Goal: Task Accomplishment & Management: Complete application form

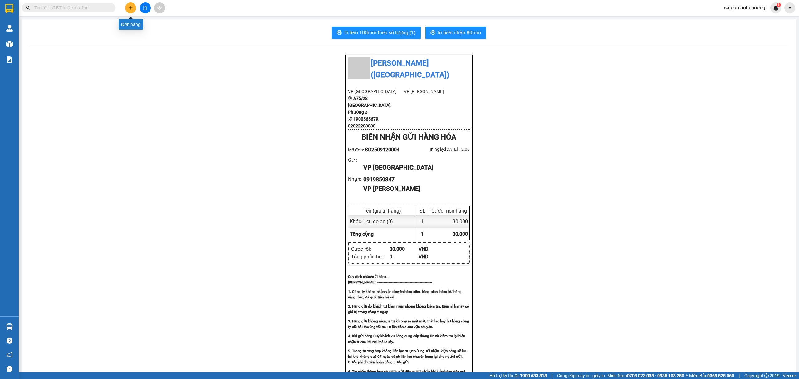
click at [131, 9] on icon "plus" at bounding box center [131, 8] width 4 height 4
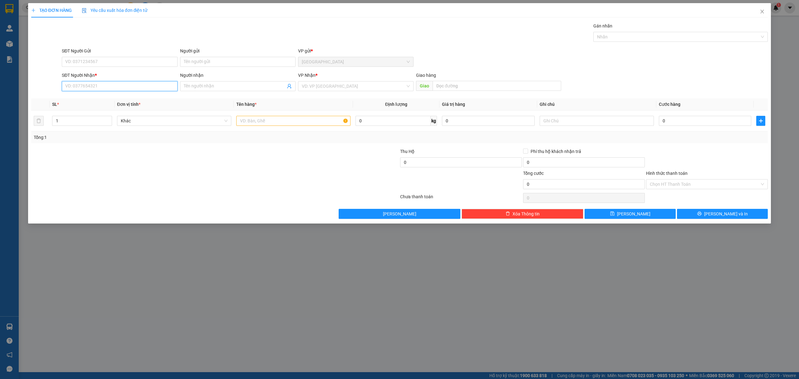
click at [123, 89] on input "SĐT Người Nhận *" at bounding box center [119, 86] width 115 height 10
type input "0368061513"
click at [391, 85] on input "search" at bounding box center [354, 85] width 104 height 9
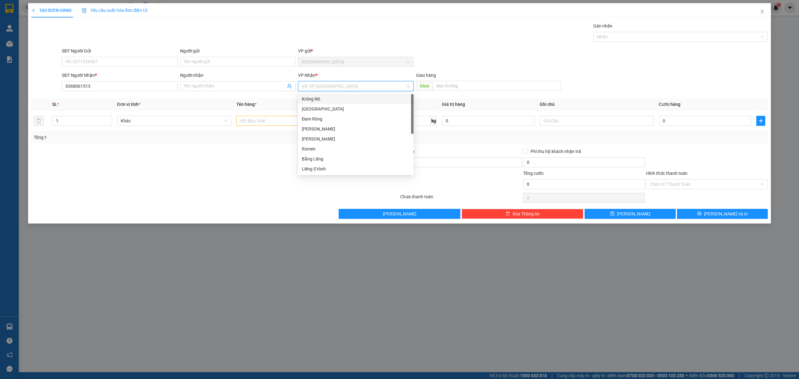
click at [366, 95] on div "Krông Nô" at bounding box center [355, 99] width 115 height 10
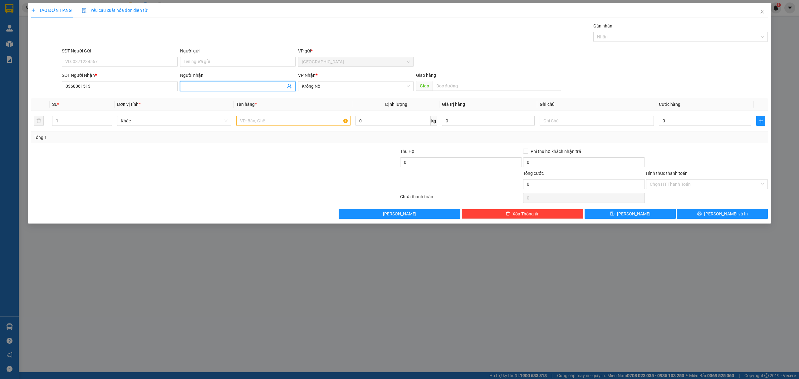
click at [257, 89] on input "Người nhận" at bounding box center [235, 86] width 102 height 7
type input "Loan"
click at [151, 66] on input "SĐT Người Gửi" at bounding box center [119, 62] width 115 height 10
type input "0976246331"
click at [329, 125] on input "text" at bounding box center [293, 121] width 114 height 10
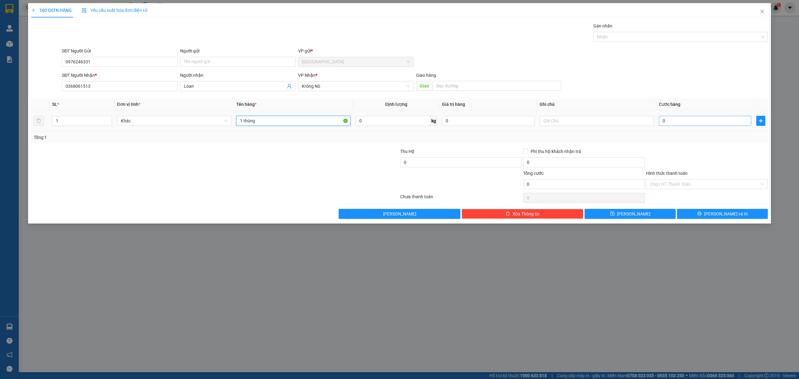
type input "1 thùng"
click at [734, 124] on input "0" at bounding box center [705, 121] width 92 height 10
type input "5"
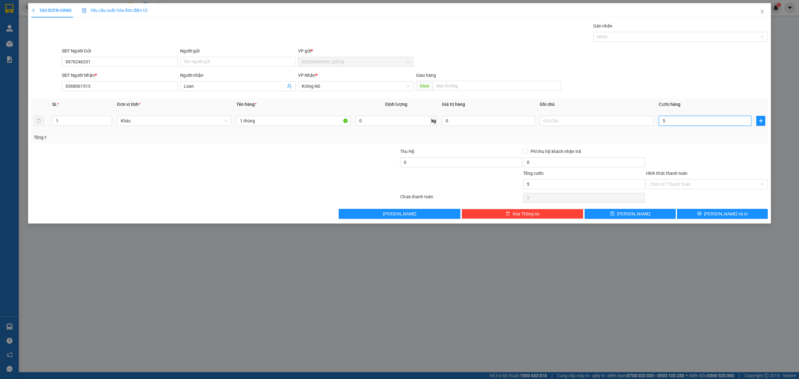
type input "50"
type input "500"
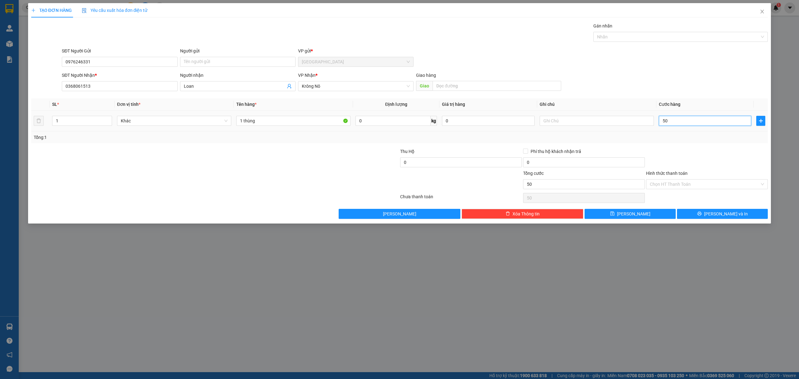
type input "500"
type input "5.000"
type input "50.000"
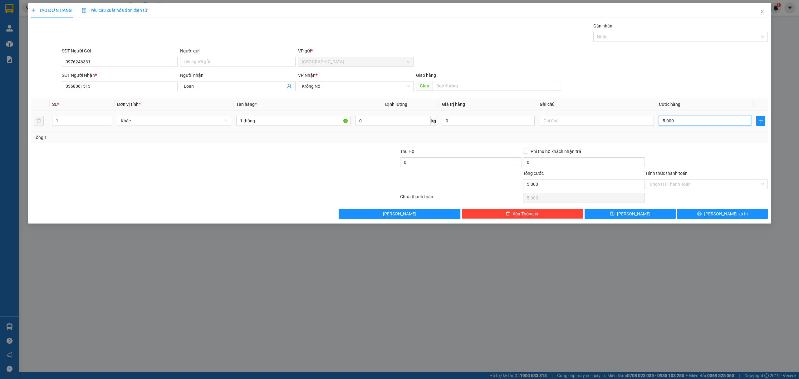
type input "50.000"
drag, startPoint x: 720, startPoint y: 182, endPoint x: 710, endPoint y: 188, distance: 10.8
click at [719, 183] on input "Hình thức thanh toán" at bounding box center [705, 183] width 110 height 9
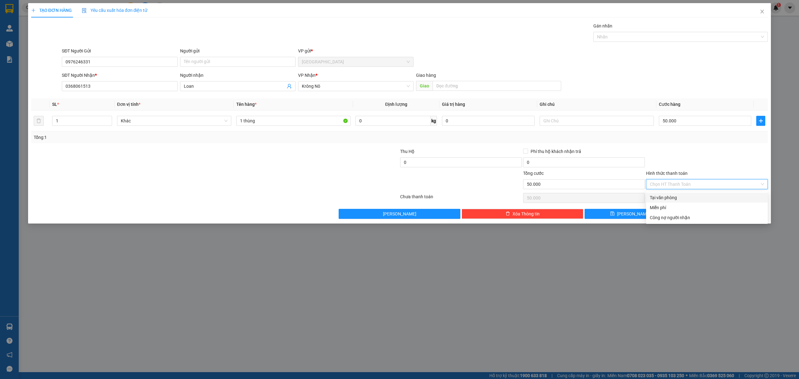
click at [703, 195] on div "Tại văn phòng" at bounding box center [707, 197] width 114 height 7
type input "0"
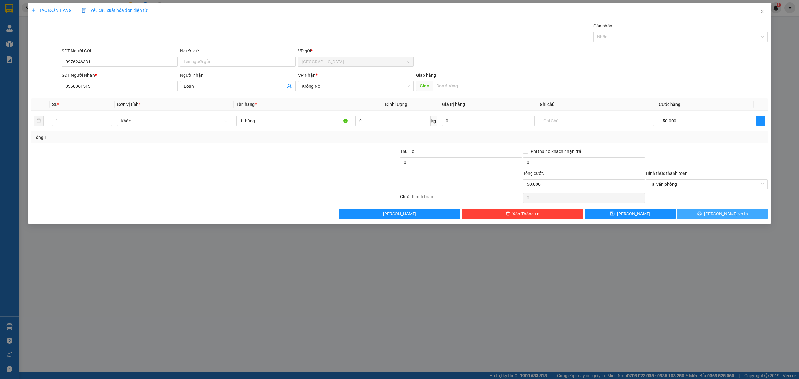
click at [709, 211] on button "[PERSON_NAME] và In" at bounding box center [722, 214] width 91 height 10
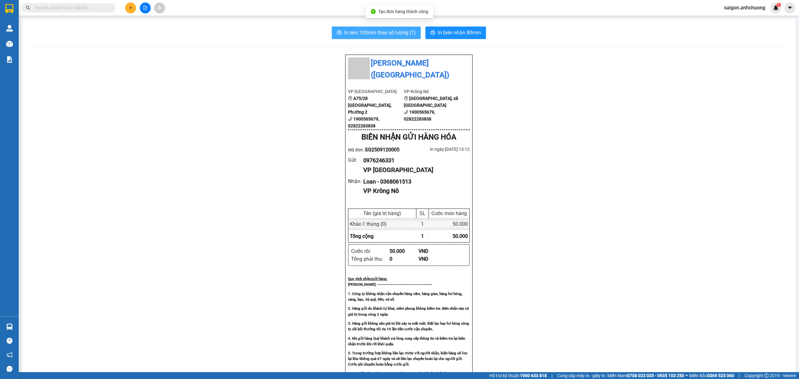
click at [358, 27] on button "In tem 100mm theo số lượng (1)" at bounding box center [376, 33] width 89 height 12
click at [448, 34] on span "In biên nhận 80mm" at bounding box center [459, 33] width 43 height 8
click at [129, 7] on icon "plus" at bounding box center [131, 8] width 4 height 4
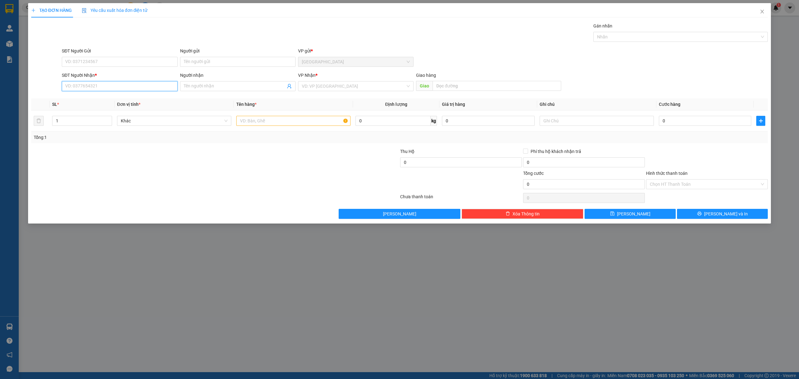
click at [137, 85] on input "SĐT Người Nhận *" at bounding box center [119, 86] width 115 height 10
type input "0866922388"
click at [136, 98] on div "0866922388 - QC Thanh Binh" at bounding box center [120, 99] width 108 height 7
type input "QC [PERSON_NAME]"
type input "0866922388"
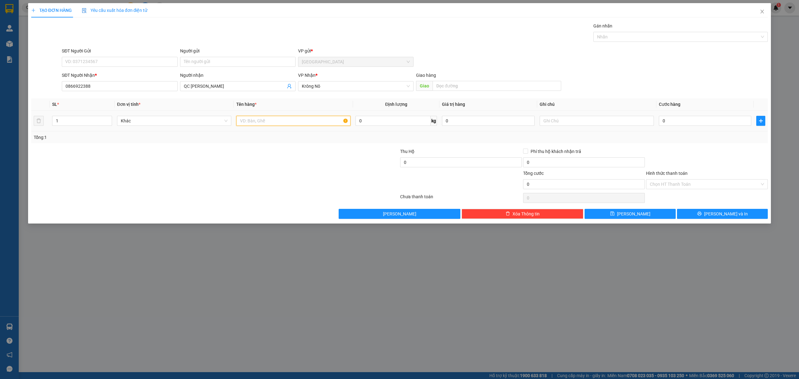
click at [289, 118] on input "text" at bounding box center [293, 121] width 114 height 10
type input "1 kiện dài"
click at [713, 120] on input "0" at bounding box center [705, 121] width 92 height 10
type input "70"
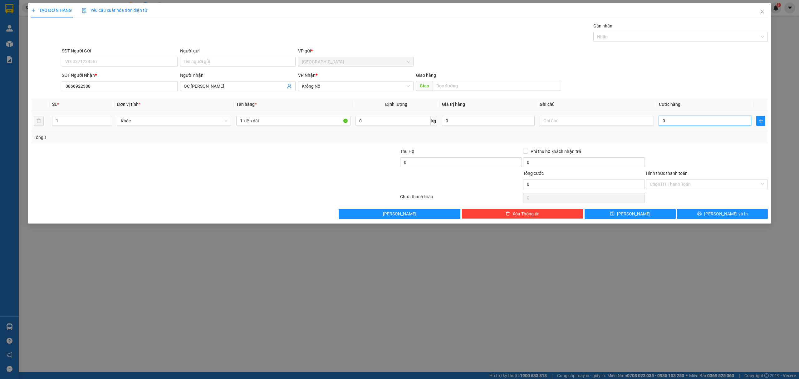
type input "70"
type input "700"
type input "7.000"
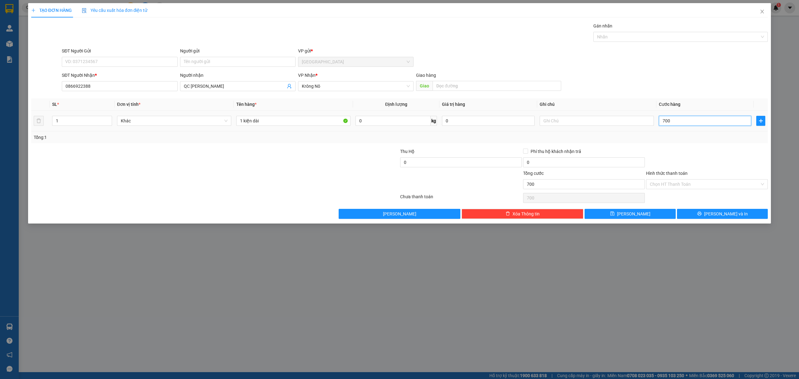
type input "7.000"
type input "70.000"
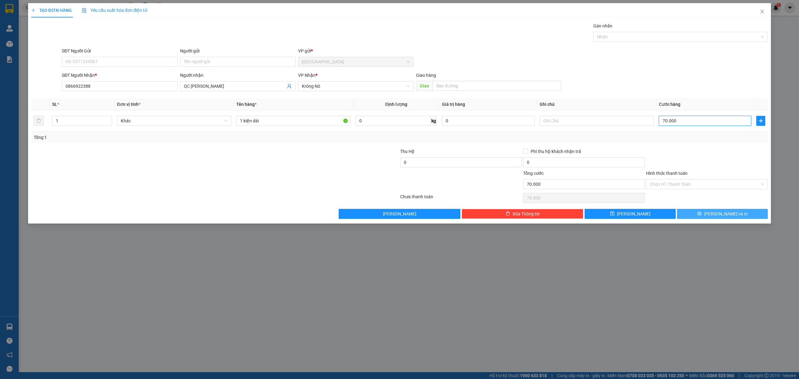
type input "70.000"
click at [701, 216] on icon "printer" at bounding box center [699, 214] width 4 height 4
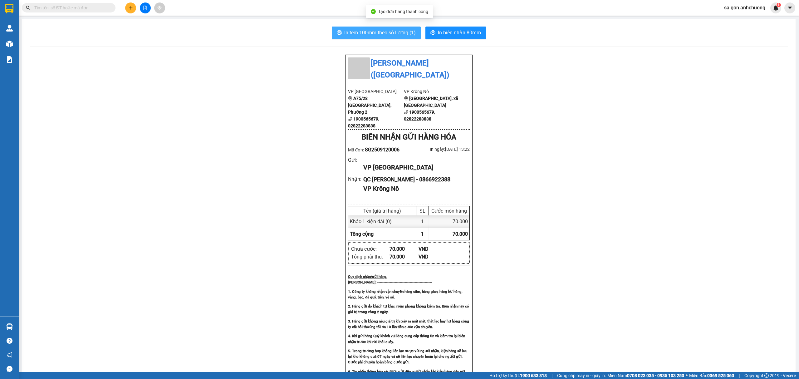
click at [354, 29] on span "In tem 100mm theo số lượng (1)" at bounding box center [379, 33] width 71 height 8
click at [463, 29] on span "In biên nhận 80mm" at bounding box center [459, 33] width 43 height 8
click at [130, 7] on icon "plus" at bounding box center [131, 8] width 4 height 4
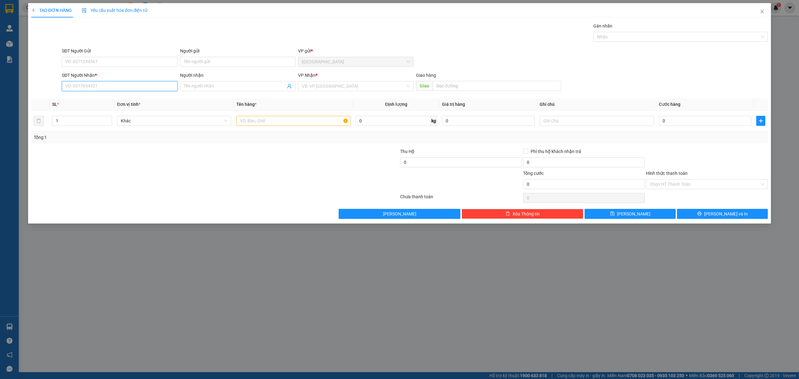
click at [79, 90] on input "SĐT Người Nhận *" at bounding box center [119, 86] width 115 height 10
type input "0976942729"
click at [130, 100] on div "0976942729 - nhiên" at bounding box center [120, 99] width 108 height 7
type input "nhiên"
type input "0976942729"
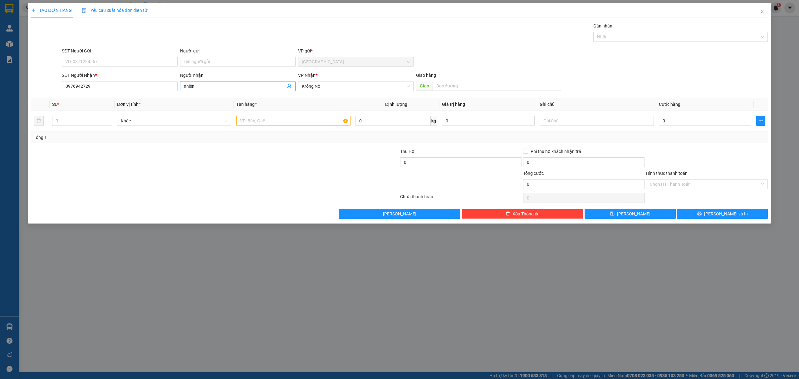
click at [223, 88] on input "nhiên" at bounding box center [235, 86] width 102 height 7
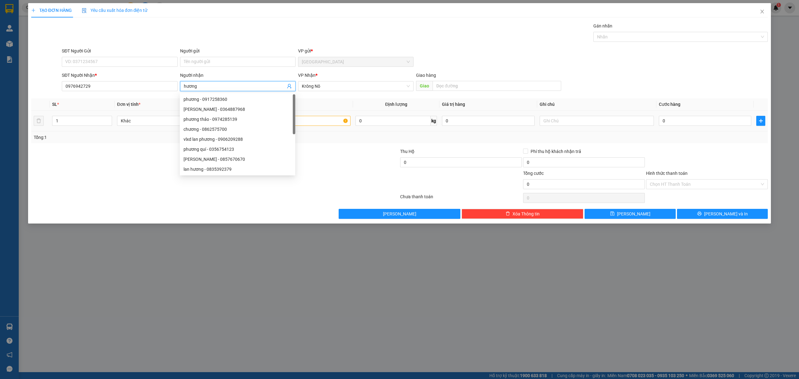
type input "hương"
drag, startPoint x: 331, startPoint y: 120, endPoint x: 330, endPoint y: 116, distance: 3.9
click at [331, 120] on input "text" at bounding box center [293, 121] width 114 height 10
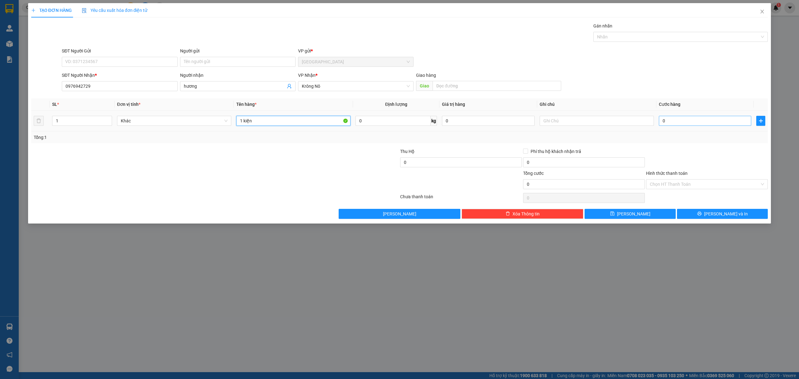
type input "1 kiện"
click at [703, 120] on input "0" at bounding box center [705, 121] width 92 height 10
type input "5"
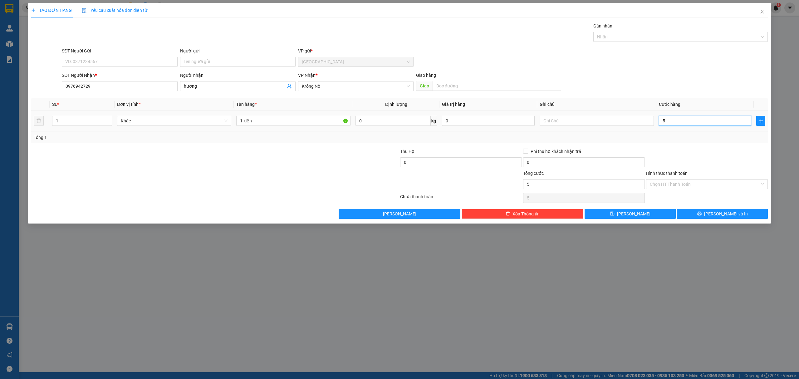
type input "50"
type input "500"
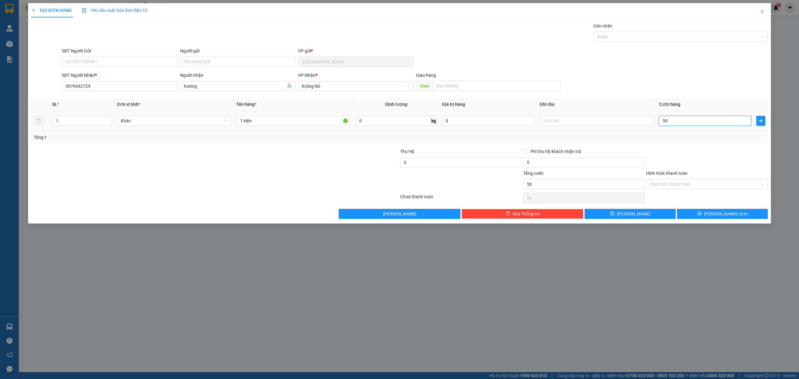
type input "500"
type input "5.000"
type input "50.000"
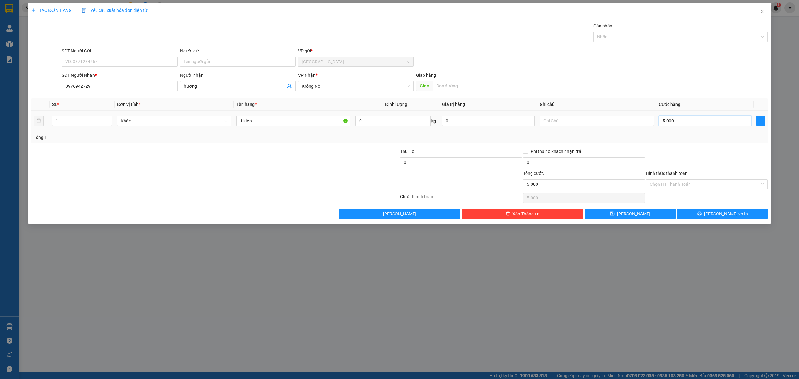
type input "50.000"
click at [759, 213] on button "[PERSON_NAME] và In" at bounding box center [722, 214] width 91 height 10
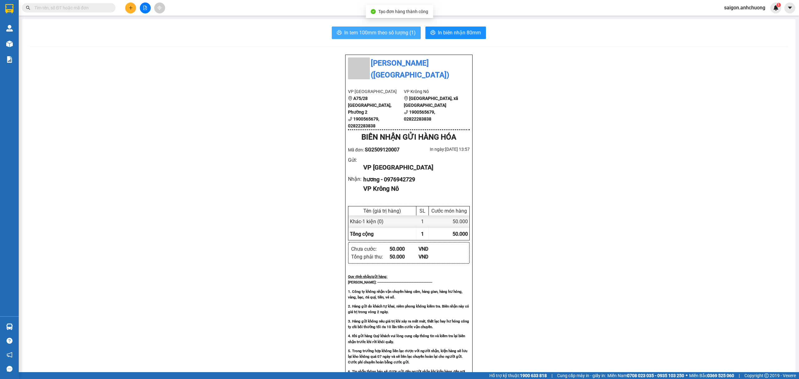
click at [384, 29] on span "In tem 100mm theo số lượng (1)" at bounding box center [379, 33] width 71 height 8
click at [458, 32] on span "In biên nhận 80mm" at bounding box center [459, 33] width 43 height 8
click at [130, 7] on icon "plus" at bounding box center [131, 8] width 4 height 4
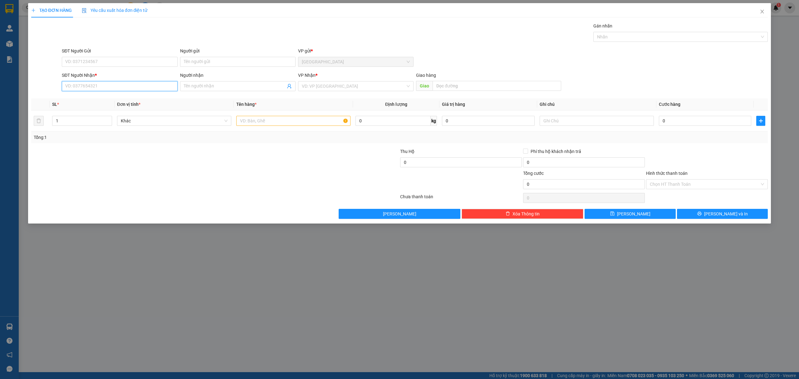
click at [144, 86] on input "SĐT Người Nhận *" at bounding box center [119, 86] width 115 height 10
type input "0912593779"
click at [79, 59] on input "SĐT Người Gửi" at bounding box center [119, 62] width 115 height 10
type input "0"
type input "0914164660"
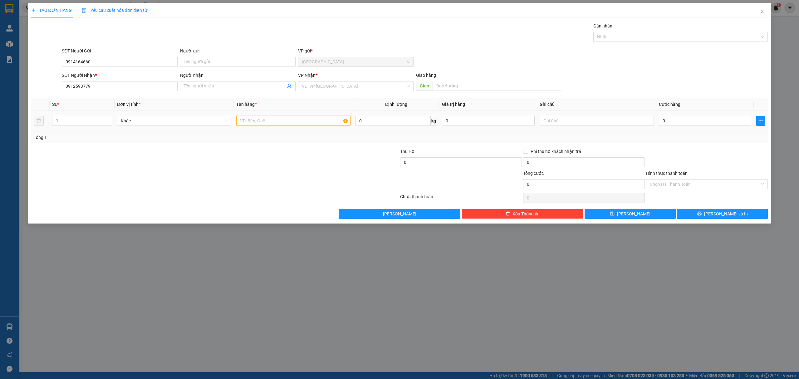
click at [253, 122] on input "text" at bounding box center [293, 121] width 114 height 10
click at [281, 117] on input "1 kiện" at bounding box center [293, 121] width 114 height 10
type input "1 thùng"
click at [715, 122] on input "0" at bounding box center [705, 121] width 92 height 10
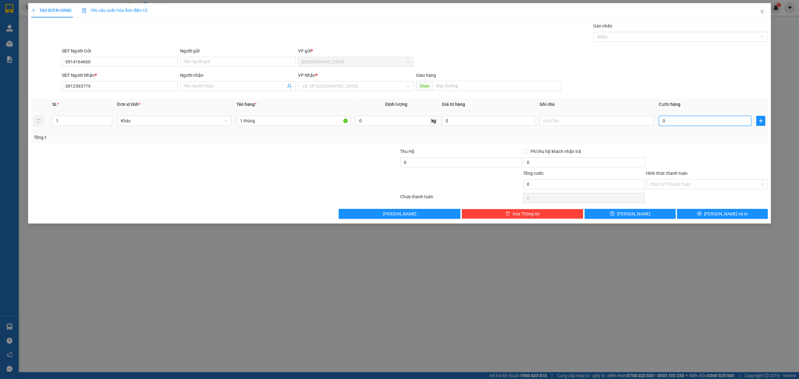
type input "5"
type input "50"
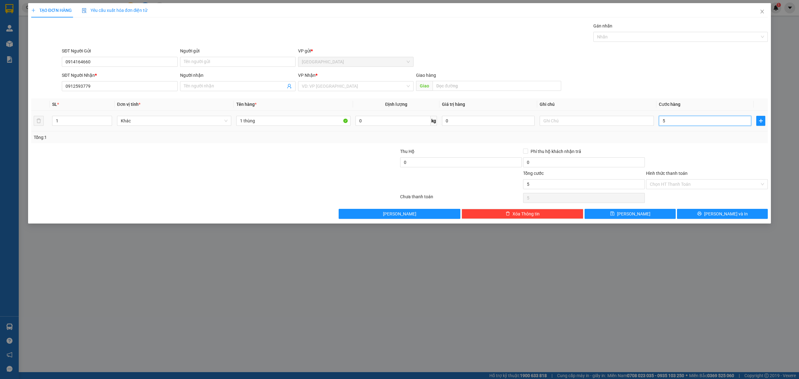
type input "50"
type input "500"
type input "5.000"
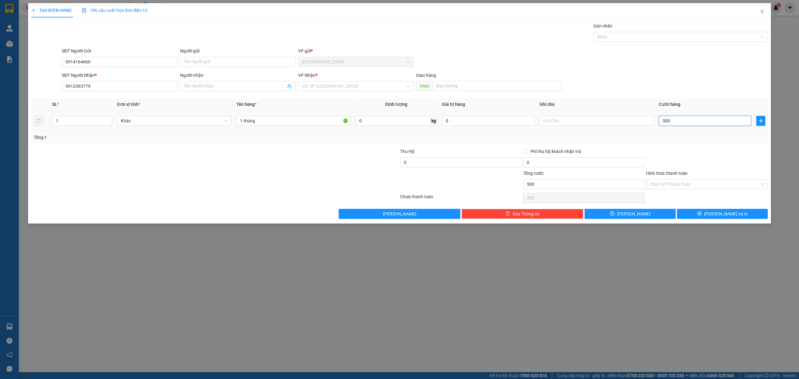
type input "5.000"
type input "50.000"
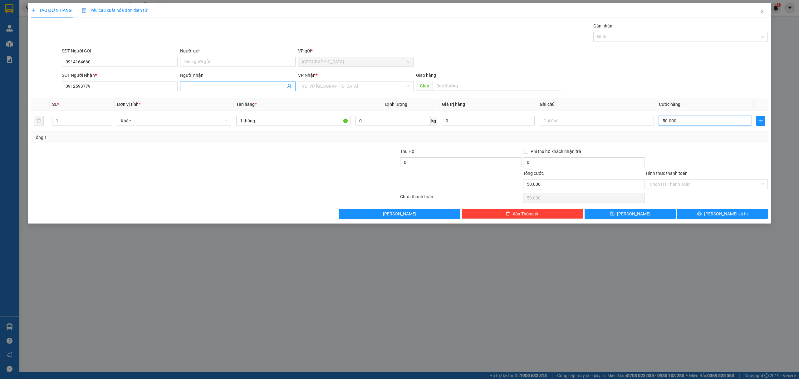
type input "50.000"
click at [243, 86] on input "Người nhận" at bounding box center [235, 86] width 102 height 7
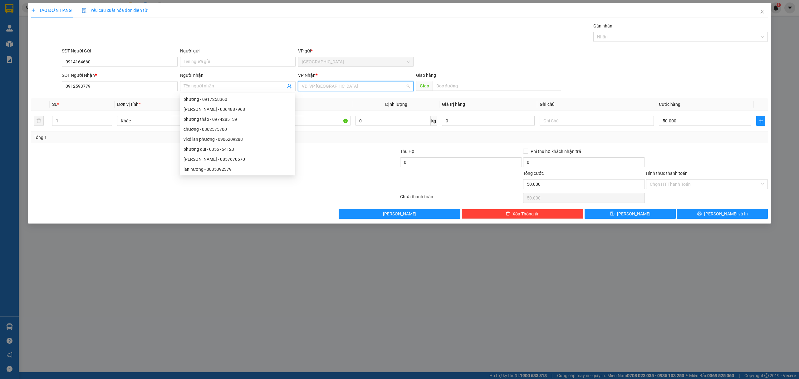
click at [332, 87] on input "search" at bounding box center [354, 85] width 104 height 9
type input "r"
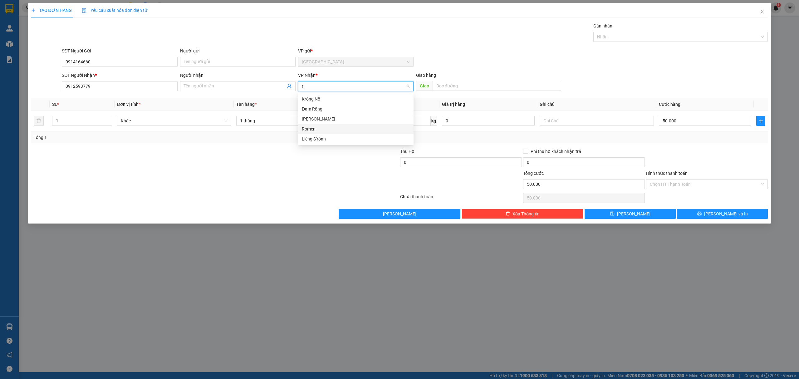
drag, startPoint x: 322, startPoint y: 127, endPoint x: 318, endPoint y: 124, distance: 4.8
click at [322, 127] on div "Romen" at bounding box center [356, 128] width 108 height 7
click at [743, 211] on button "[PERSON_NAME] và In" at bounding box center [722, 214] width 91 height 10
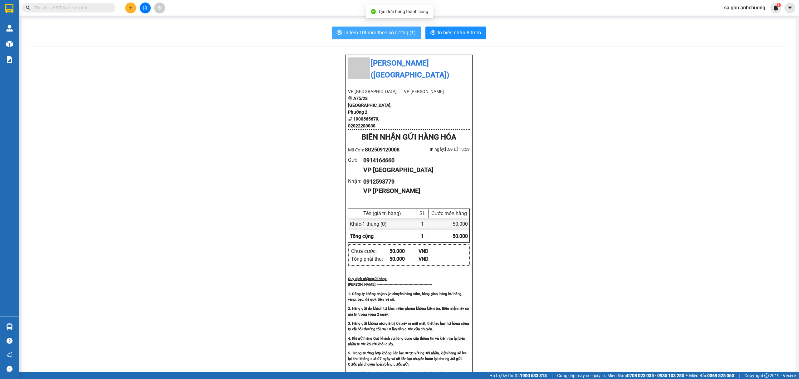
click at [380, 32] on span "In tem 100mm theo số lượng (1)" at bounding box center [379, 33] width 71 height 8
click at [466, 29] on span "In biên nhận 80mm" at bounding box center [459, 33] width 43 height 8
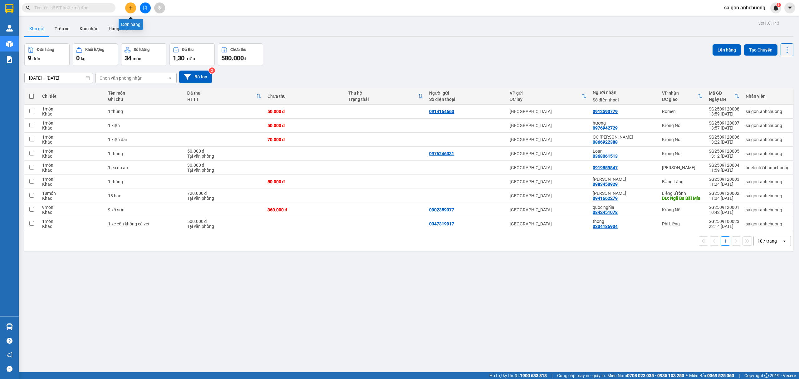
click at [129, 9] on icon "plus" at bounding box center [131, 8] width 4 height 4
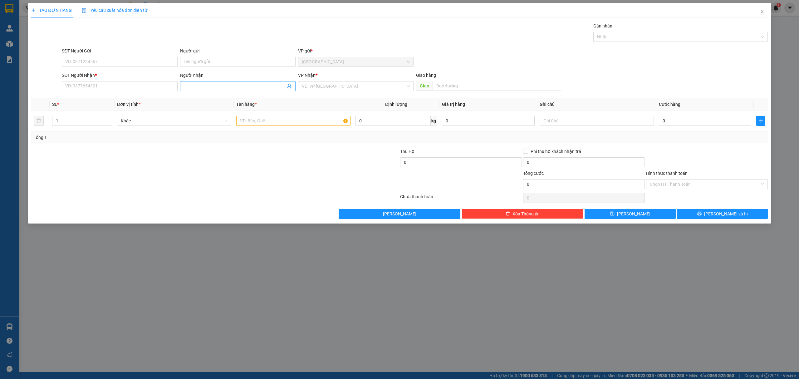
click at [201, 86] on input "Người nhận" at bounding box center [235, 86] width 102 height 7
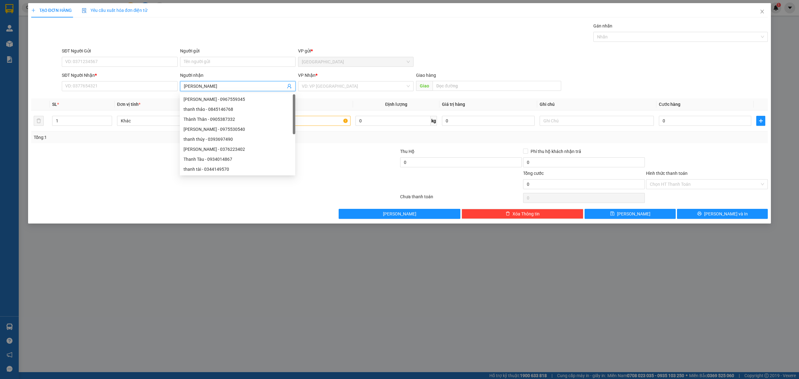
type input "[PERSON_NAME]"
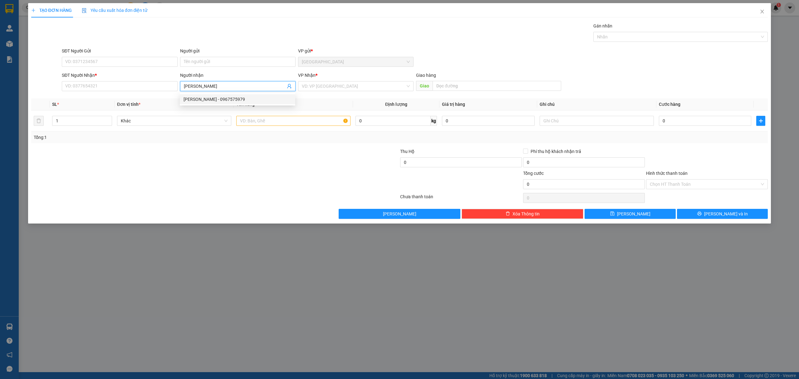
click at [234, 95] on div "[PERSON_NAME] - 0967575979" at bounding box center [237, 99] width 115 height 10
type input "0967575979"
type input "[PERSON_NAME]"
click at [145, 86] on input "0967575979" at bounding box center [119, 86] width 115 height 10
click at [304, 121] on input "text" at bounding box center [293, 121] width 114 height 10
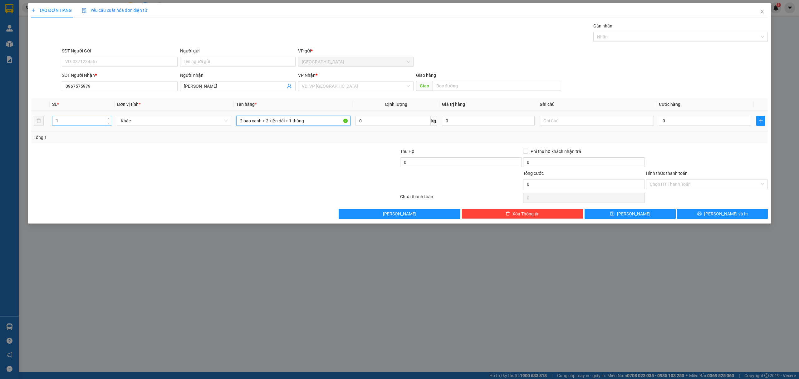
type input "2 bao xanh + 2 kiện dài + 1 thùng"
click at [79, 124] on input "1" at bounding box center [81, 120] width 59 height 9
click at [76, 123] on input "1" at bounding box center [81, 120] width 59 height 9
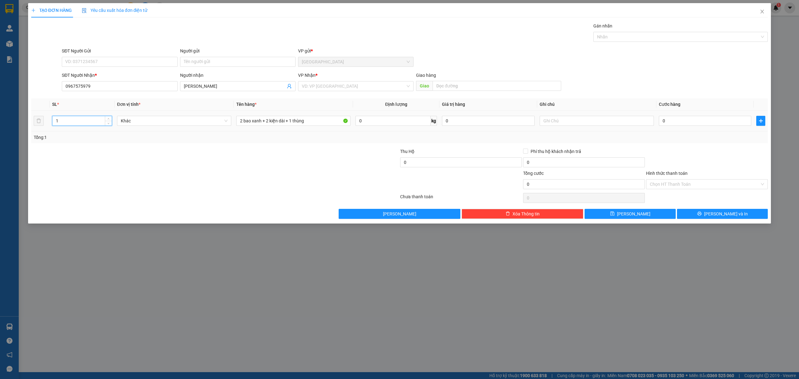
click at [76, 123] on input "1" at bounding box center [81, 120] width 59 height 9
type input "5"
click at [740, 218] on button "[PERSON_NAME] và In" at bounding box center [722, 214] width 91 height 10
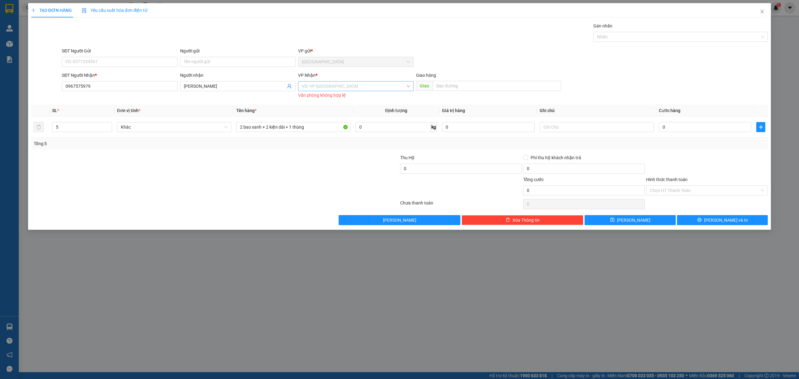
click at [355, 88] on input "search" at bounding box center [354, 85] width 104 height 9
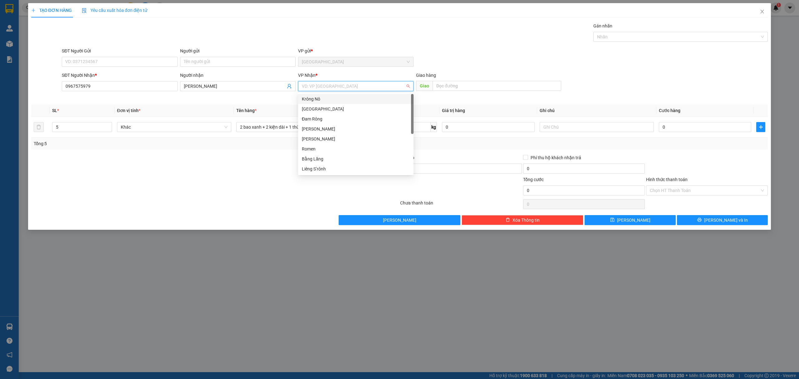
click at [346, 99] on div "Krông Nô" at bounding box center [356, 99] width 108 height 7
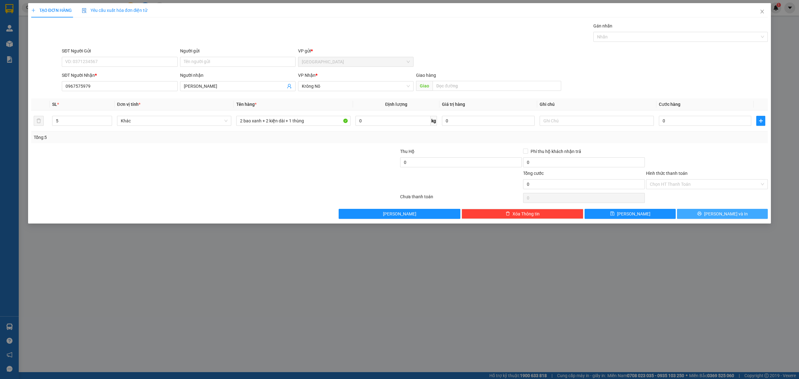
click at [744, 216] on button "[PERSON_NAME] và In" at bounding box center [722, 214] width 91 height 10
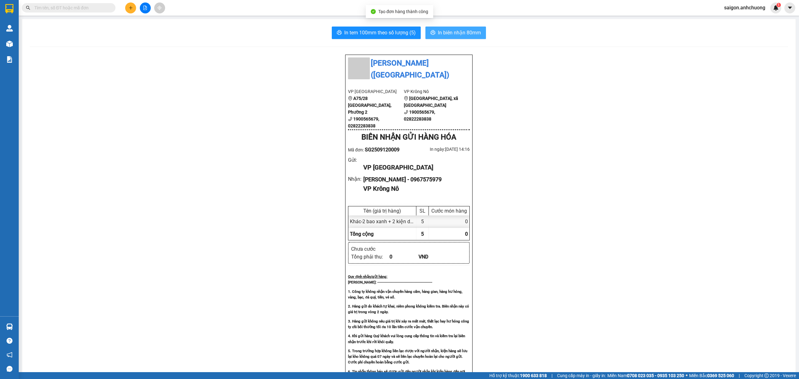
click at [451, 33] on span "In biên nhận 80mm" at bounding box center [459, 33] width 43 height 8
click at [129, 11] on button at bounding box center [130, 7] width 11 height 11
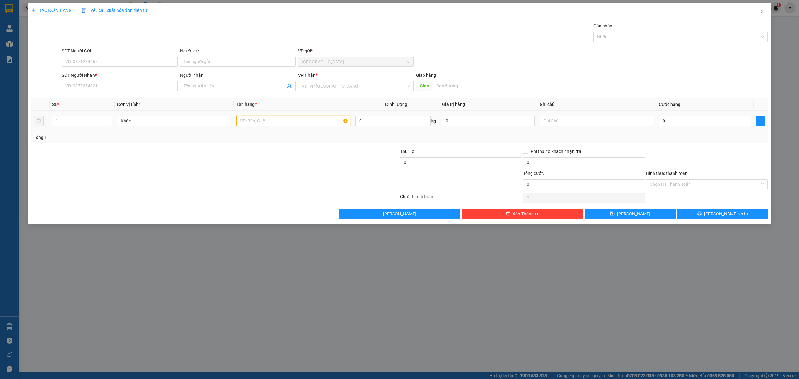
click at [293, 124] on input "text" at bounding box center [293, 121] width 114 height 10
click at [143, 86] on input "SĐT Người Nhận *" at bounding box center [119, 86] width 115 height 10
click at [280, 120] on input "text" at bounding box center [293, 121] width 114 height 10
click at [89, 122] on input "1" at bounding box center [81, 120] width 59 height 9
click at [142, 82] on input "SĐT Người Nhận *" at bounding box center [119, 86] width 115 height 10
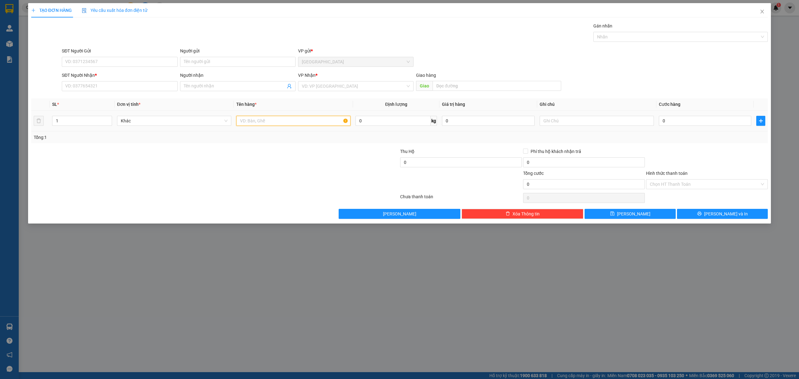
click at [285, 121] on input "text" at bounding box center [293, 121] width 114 height 10
type input "7 bao"
click at [109, 118] on span "up" at bounding box center [109, 119] width 4 height 4
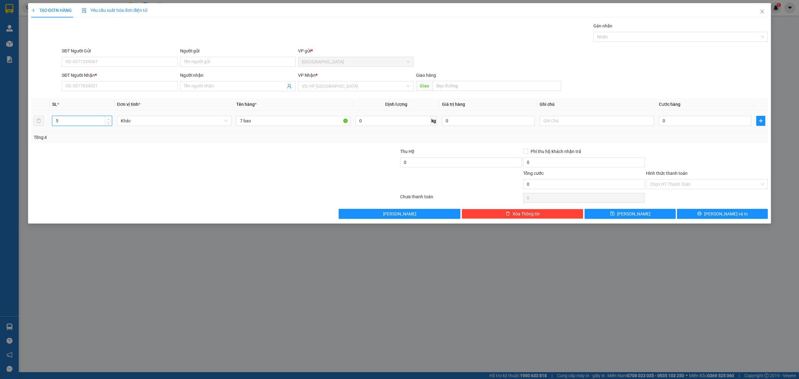
click at [109, 118] on span "up" at bounding box center [109, 119] width 4 height 4
type input "7"
click at [109, 118] on span "up" at bounding box center [109, 119] width 4 height 4
click at [732, 119] on input "0" at bounding box center [705, 121] width 92 height 10
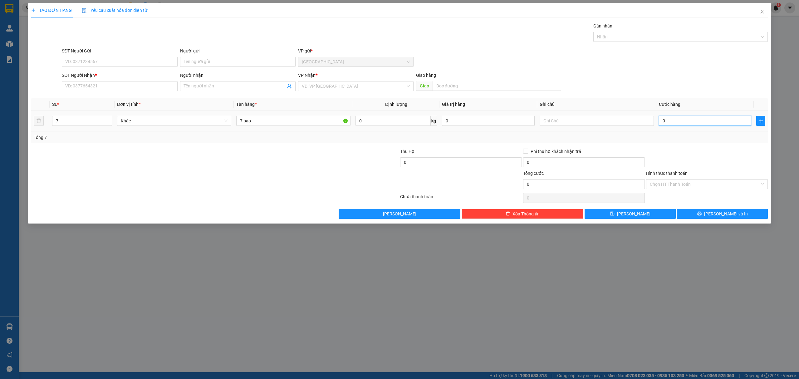
type input "3"
type input "35"
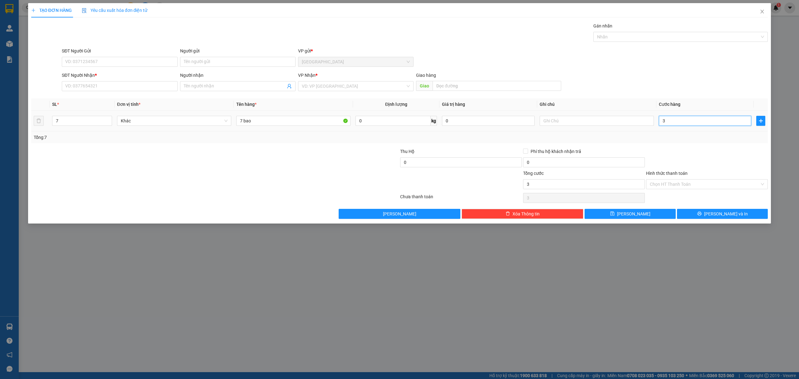
type input "35"
type input "350"
type input "3.500"
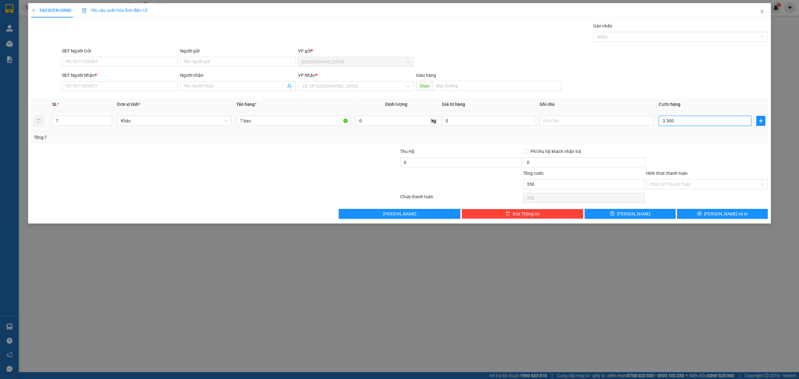
type input "3.500"
type input "35.000"
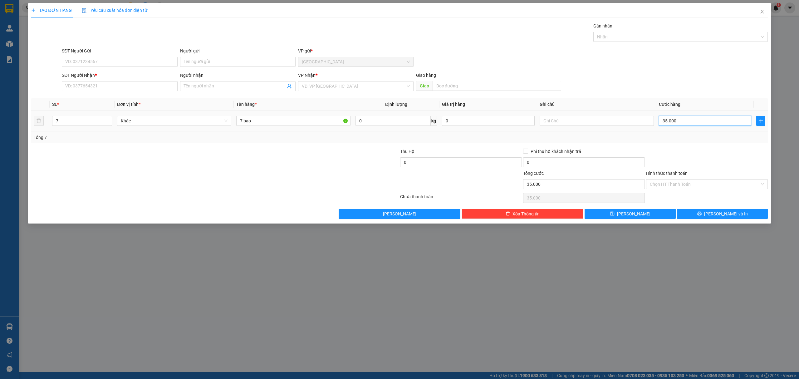
type input "350.000"
click at [144, 86] on input "SĐT Người Nhận *" at bounding box center [119, 86] width 115 height 10
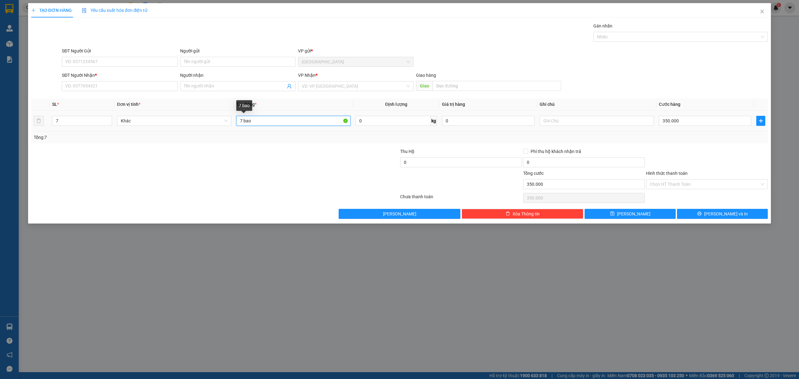
click at [301, 118] on input "7 bao" at bounding box center [293, 121] width 114 height 10
click at [153, 84] on input "SĐT Người Nhận *" at bounding box center [119, 86] width 115 height 10
type input "0962429836"
click at [219, 83] on span at bounding box center [237, 86] width 115 height 10
type input "mẩn"
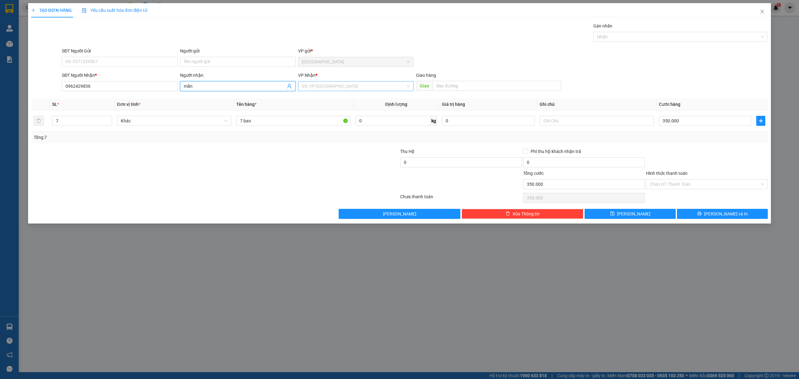
click at [330, 85] on input "search" at bounding box center [354, 85] width 104 height 9
type input "u"
type input "ú"
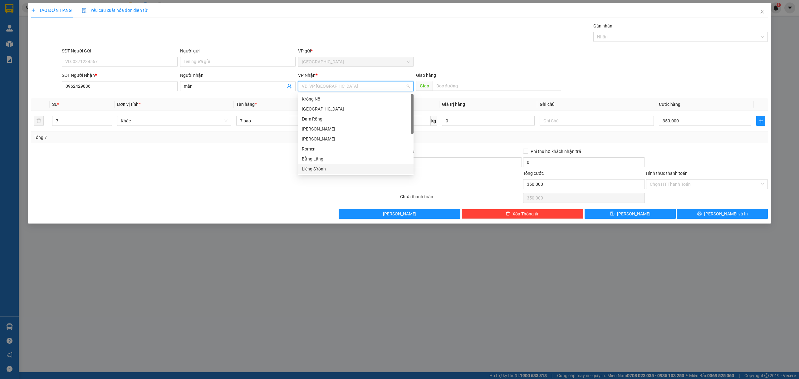
click at [345, 170] on div "Liêng S’rônh" at bounding box center [356, 168] width 108 height 7
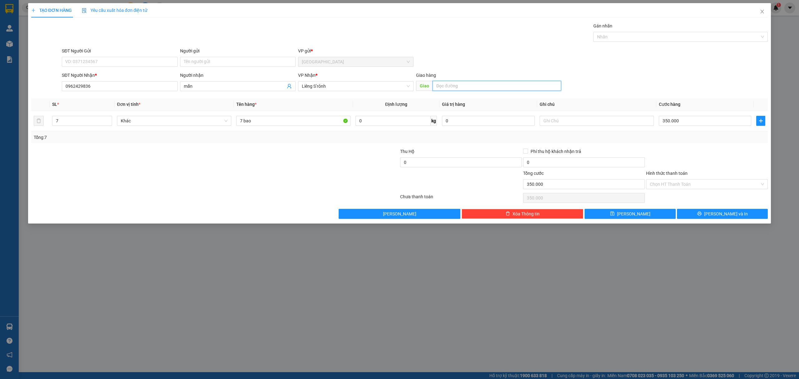
click at [477, 90] on input "text" at bounding box center [497, 86] width 129 height 10
type input "u"
type input "út việt"
click at [145, 65] on input "SĐT Người Gửi" at bounding box center [119, 62] width 115 height 10
click at [379, 88] on span "Liêng S’rônh" at bounding box center [356, 85] width 108 height 9
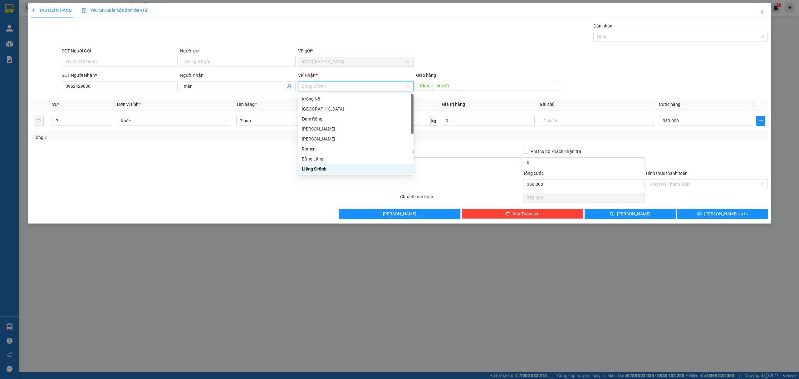
click at [379, 88] on span "Liêng S’rônh" at bounding box center [356, 85] width 108 height 9
click at [350, 104] on div "[GEOGRAPHIC_DATA]" at bounding box center [355, 109] width 115 height 10
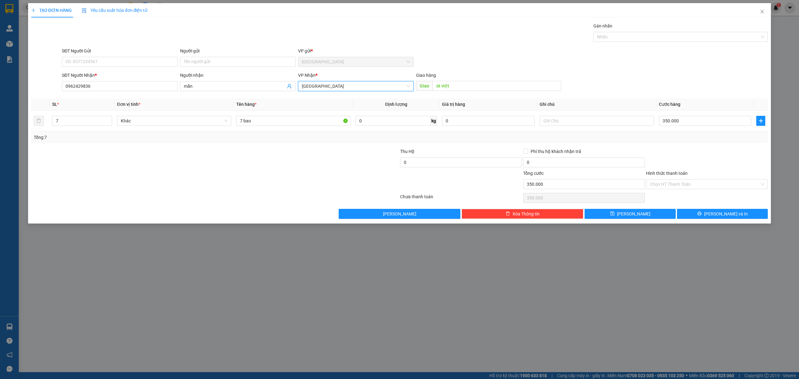
click at [367, 85] on span "[GEOGRAPHIC_DATA]" at bounding box center [356, 85] width 108 height 9
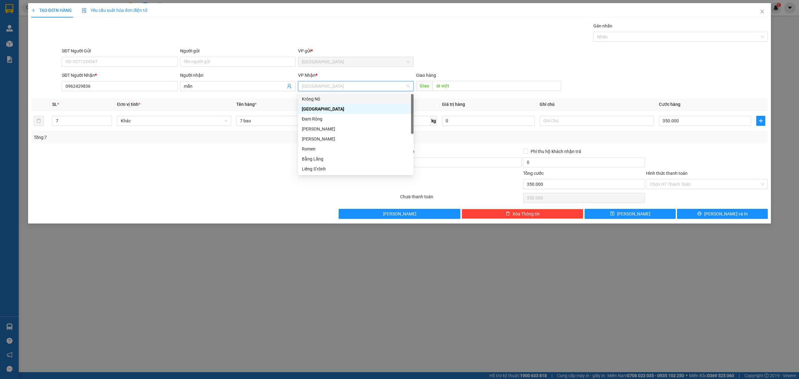
click at [359, 94] on div "Krông Nô" at bounding box center [355, 99] width 115 height 10
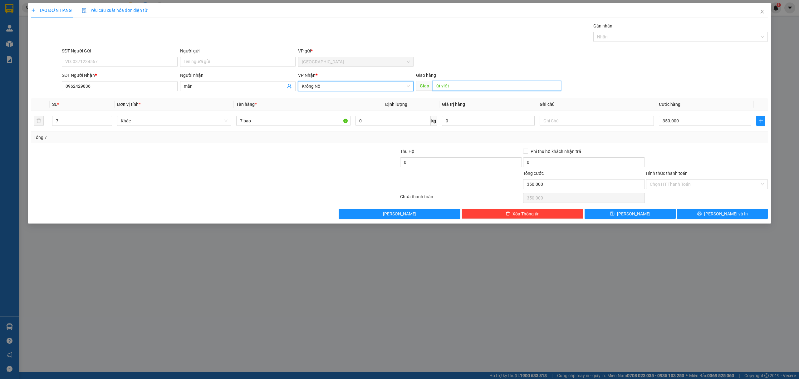
click at [517, 81] on input "út việt" at bounding box center [497, 86] width 129 height 10
click at [351, 85] on span "Krông Nô" at bounding box center [356, 85] width 108 height 9
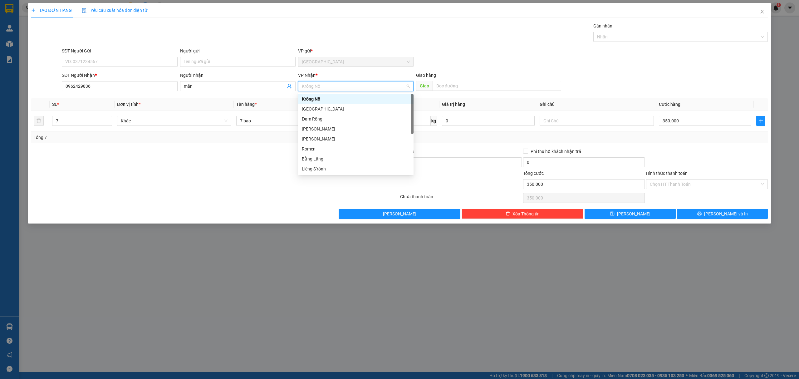
click at [351, 85] on span "Krông Nô" at bounding box center [356, 85] width 108 height 9
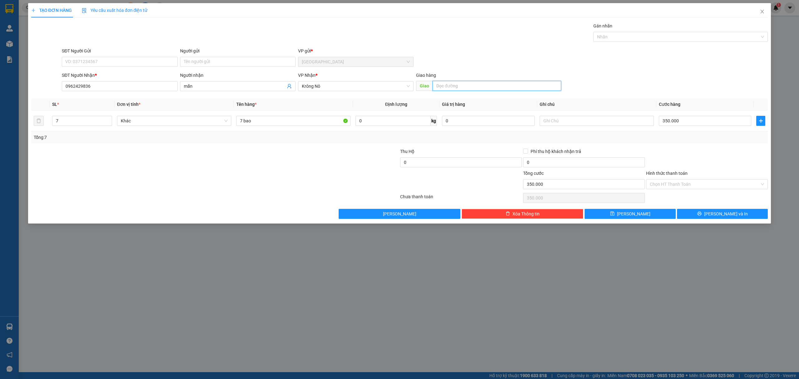
click at [507, 89] on input "text" at bounding box center [497, 86] width 129 height 10
click at [361, 85] on span "Krông Nô" at bounding box center [356, 85] width 108 height 9
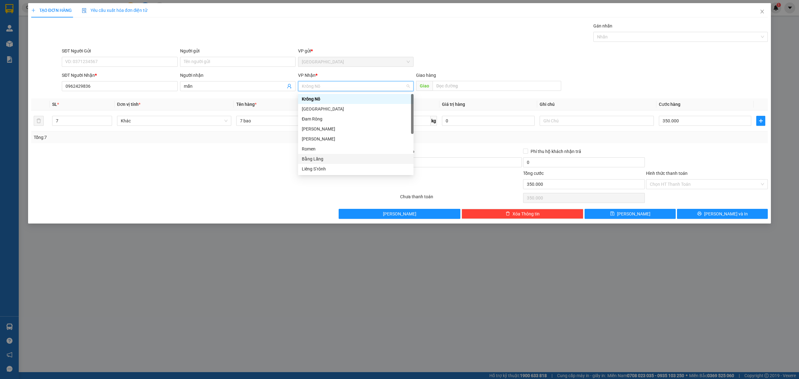
click at [342, 156] on div "Bằng Lăng" at bounding box center [356, 158] width 108 height 7
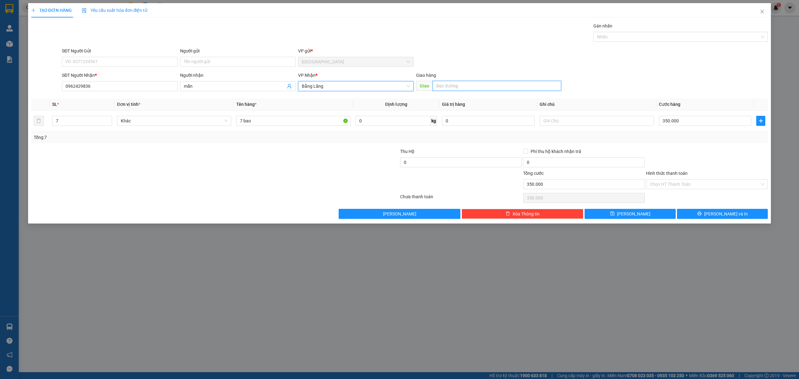
click at [508, 85] on input "text" at bounding box center [497, 86] width 129 height 10
type input "ut viet"
click at [163, 64] on input "SĐT Người Gửi" at bounding box center [119, 62] width 115 height 10
type input "0902390767"
drag, startPoint x: 687, startPoint y: 185, endPoint x: 680, endPoint y: 190, distance: 8.7
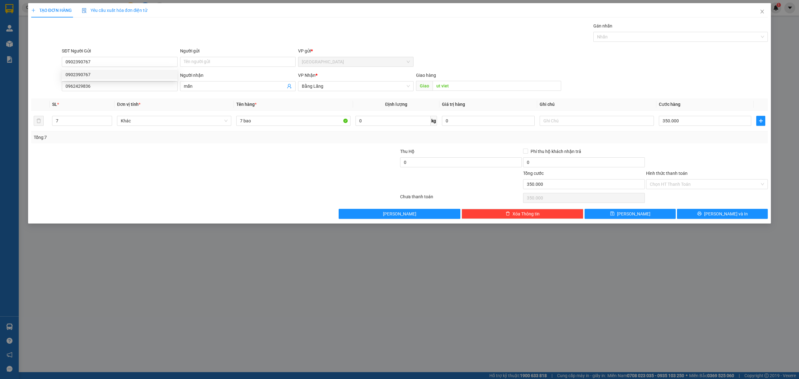
click at [685, 186] on input "Hình thức thanh toán" at bounding box center [705, 183] width 110 height 9
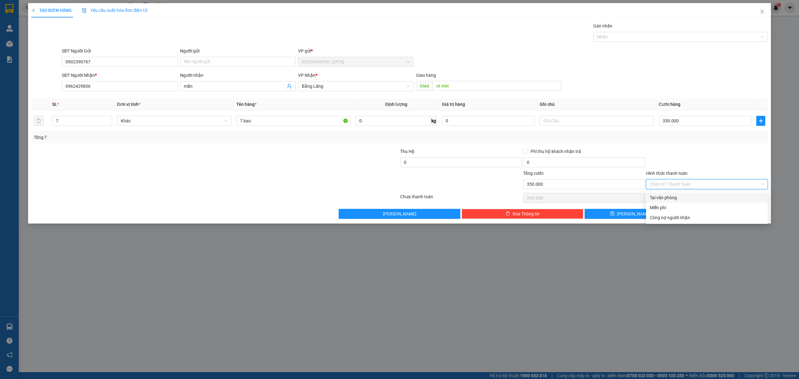
click at [674, 193] on div "Tại văn phòng" at bounding box center [707, 198] width 122 height 10
type input "0"
click at [742, 216] on button "[PERSON_NAME] và In" at bounding box center [722, 214] width 91 height 10
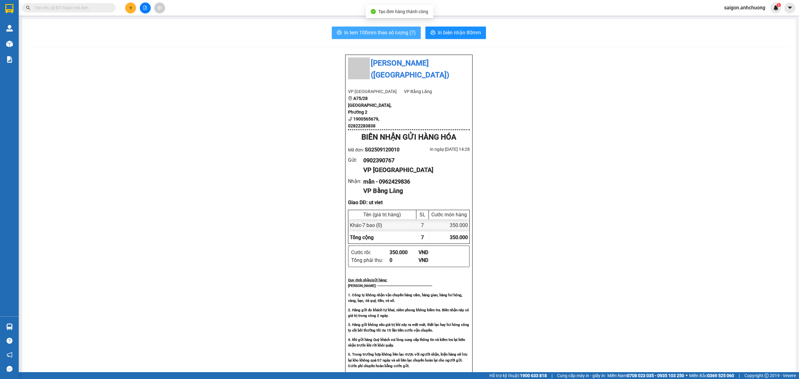
click at [405, 34] on span "In tem 100mm theo số lượng (7)" at bounding box center [379, 33] width 71 height 8
click at [451, 28] on button "In biên nhận 80mm" at bounding box center [455, 33] width 61 height 12
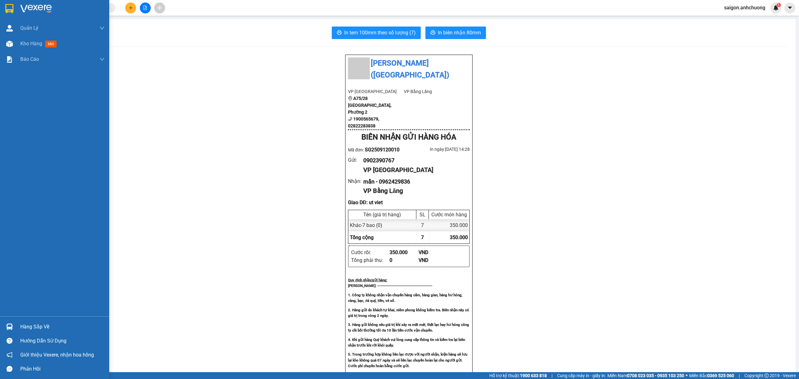
click at [12, 6] on img at bounding box center [9, 8] width 8 height 9
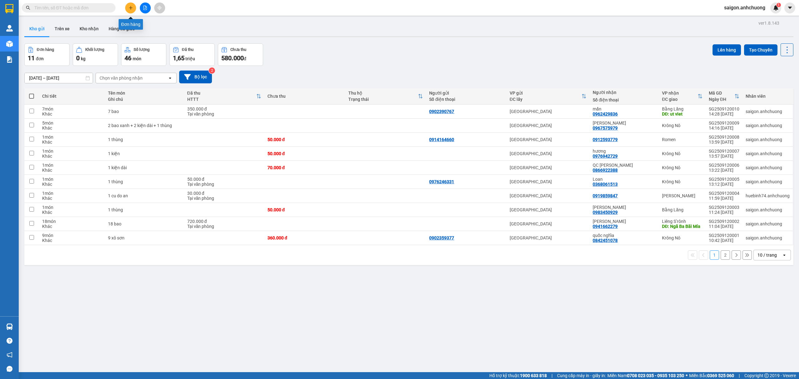
click at [129, 7] on icon "plus" at bounding box center [131, 8] width 4 height 4
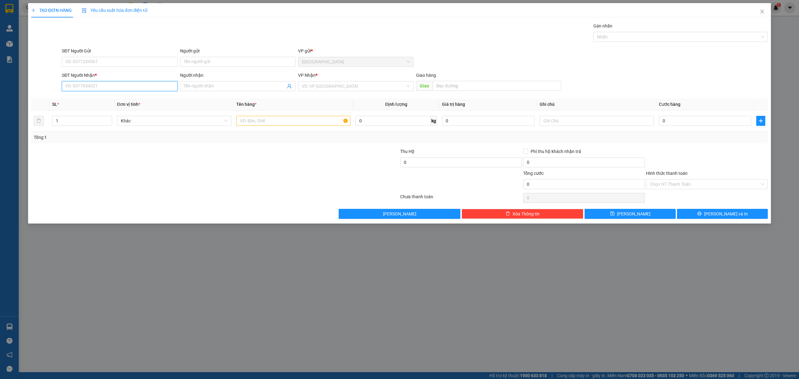
click at [136, 91] on input "SĐT Người Nhận *" at bounding box center [119, 86] width 115 height 10
type input "0987145002"
click at [132, 100] on div "0987145002 - [PERSON_NAME]" at bounding box center [120, 99] width 108 height 7
type input "[PERSON_NAME]"
type input "0987145002"
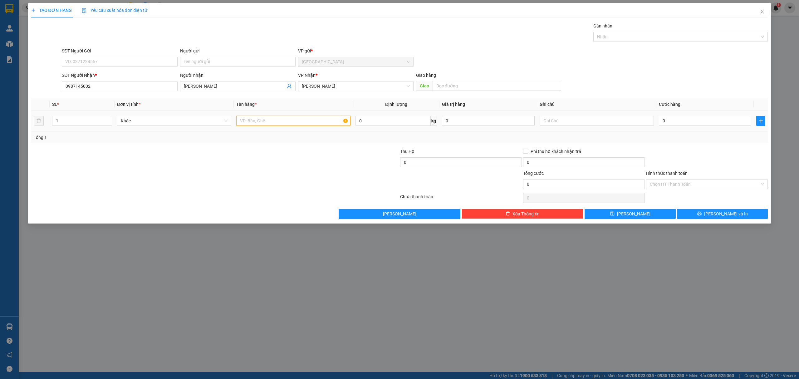
click at [285, 118] on input "text" at bounding box center [293, 121] width 114 height 10
type input "1 thùng"
click at [702, 213] on icon "printer" at bounding box center [699, 213] width 4 height 4
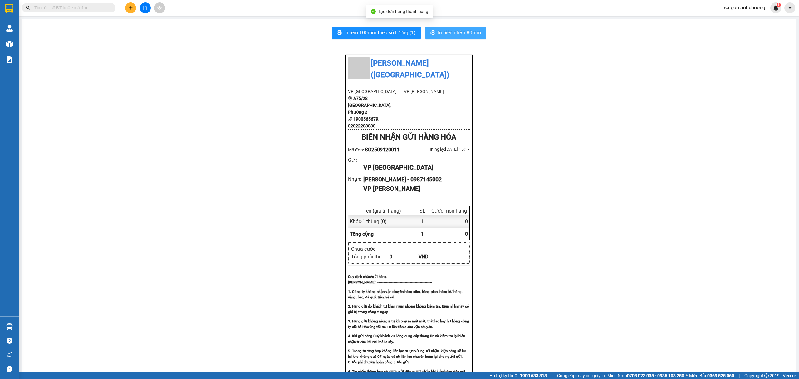
click at [465, 30] on span "In biên nhận 80mm" at bounding box center [459, 33] width 43 height 8
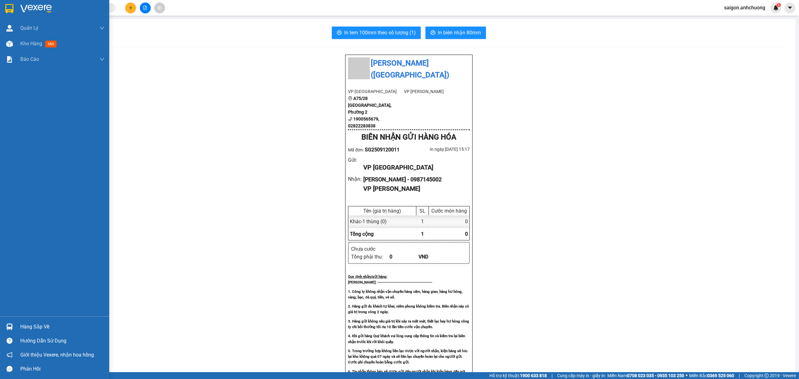
click at [9, 1] on div at bounding box center [54, 10] width 109 height 20
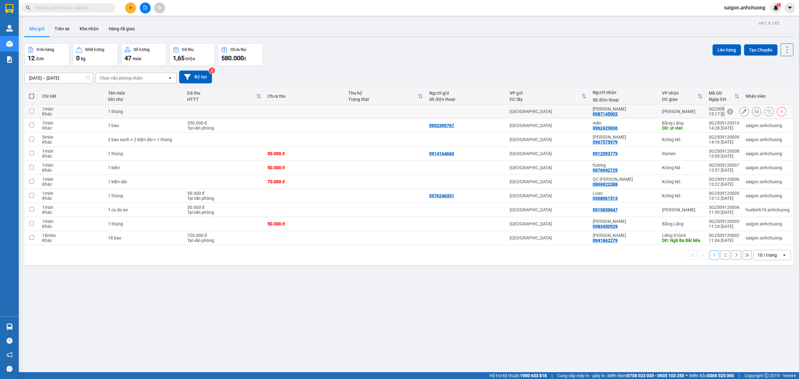
click at [742, 111] on icon at bounding box center [744, 111] width 4 height 4
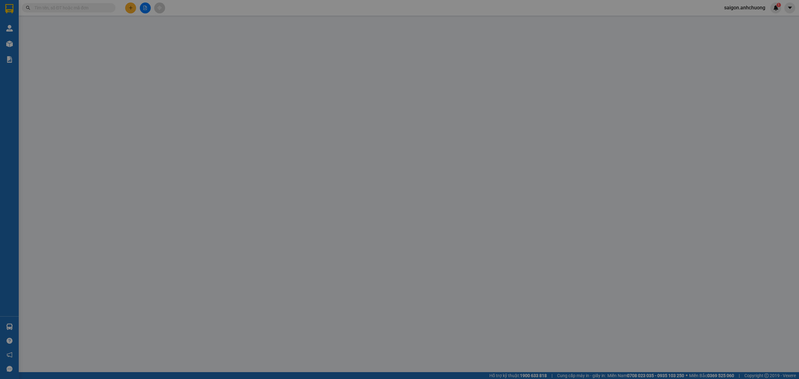
type input "0987145002"
type input "[PERSON_NAME]"
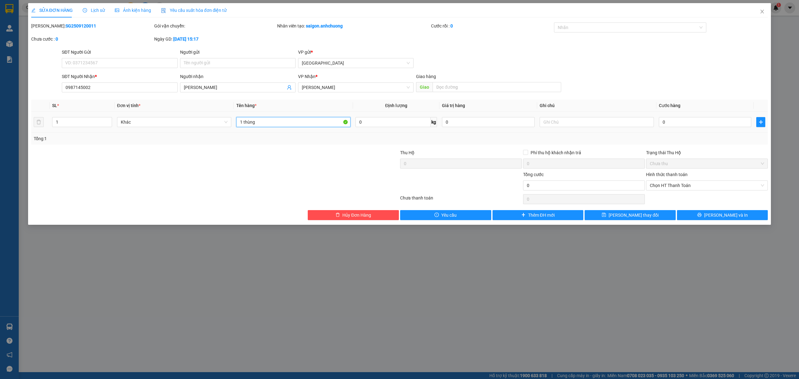
click at [313, 122] on input "1 thùng" at bounding box center [293, 122] width 114 height 10
type input "1 thùng xốp"
click at [697, 117] on input "0" at bounding box center [705, 122] width 92 height 10
type input "1"
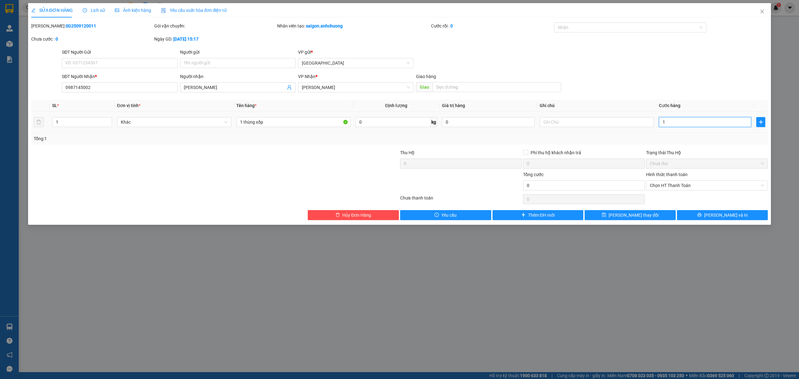
type input "1"
type input "10"
type input "100"
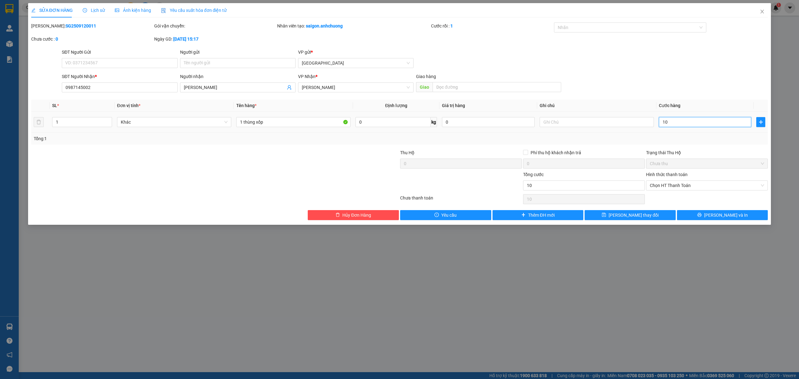
type input "100"
type input "100.000"
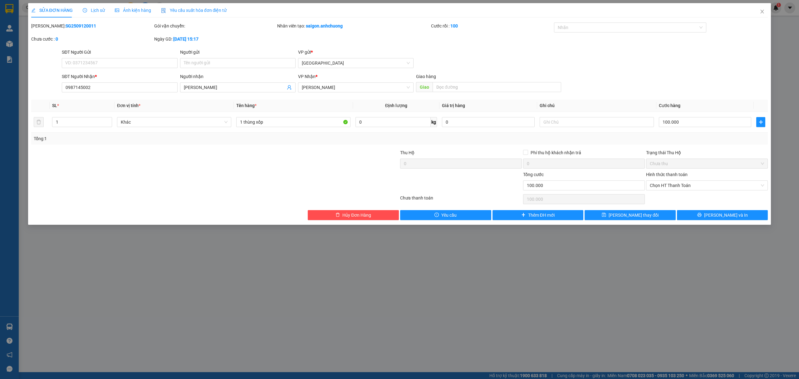
click at [698, 140] on div "Tổng: 1" at bounding box center [400, 138] width 732 height 7
click at [709, 141] on div "Tổng: 1" at bounding box center [400, 138] width 732 height 7
click at [692, 216] on button "[PERSON_NAME] và In" at bounding box center [722, 215] width 91 height 10
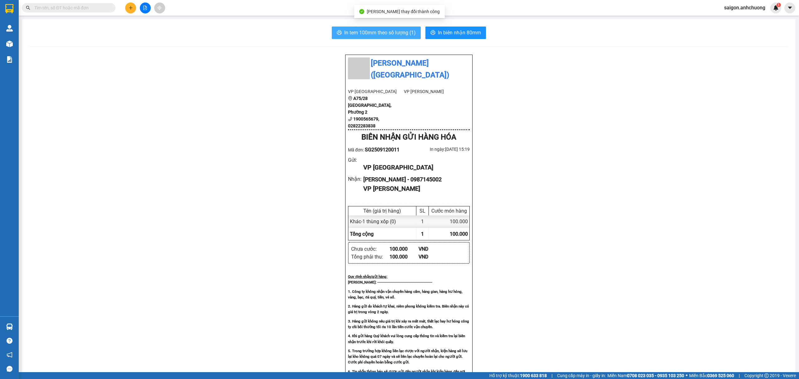
click at [383, 35] on span "In tem 100mm theo số lượng (1)" at bounding box center [379, 33] width 71 height 8
click at [129, 7] on icon "plus" at bounding box center [131, 8] width 4 height 4
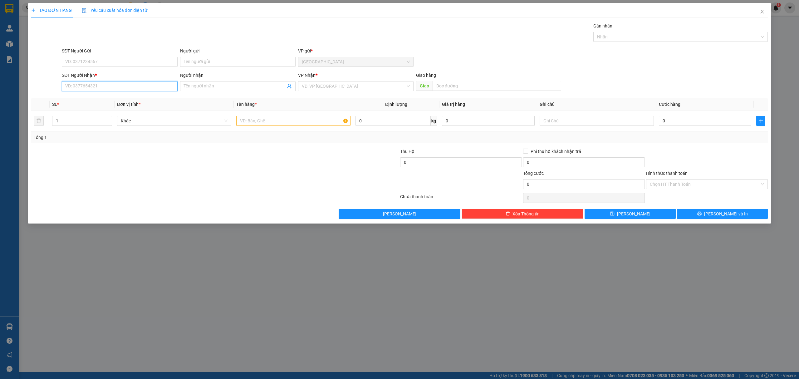
click at [110, 88] on input "SĐT Người Nhận *" at bounding box center [119, 86] width 115 height 10
click at [108, 98] on div "0911466934" at bounding box center [120, 99] width 108 height 7
type input "0911466934"
click at [222, 89] on input "Người nhận" at bounding box center [235, 86] width 102 height 7
type input "Mỹ Hạnh"
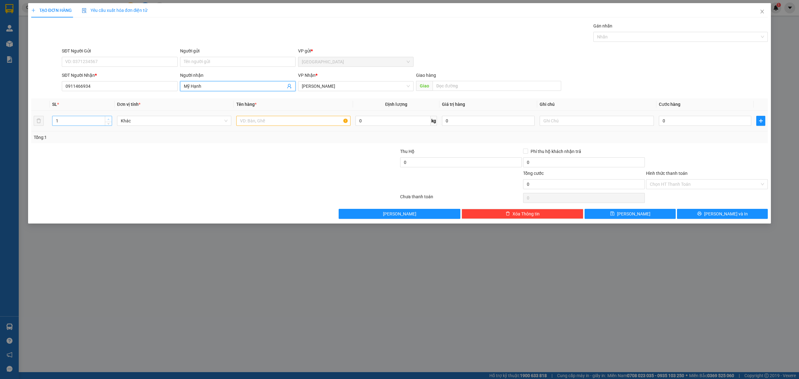
type input "2"
click at [105, 117] on span "Increase Value" at bounding box center [108, 119] width 7 height 6
click at [269, 125] on input "text" at bounding box center [293, 121] width 114 height 10
type input "1 thùng xốp 1 cục nhỏ"
click at [711, 121] on input "0" at bounding box center [705, 121] width 92 height 10
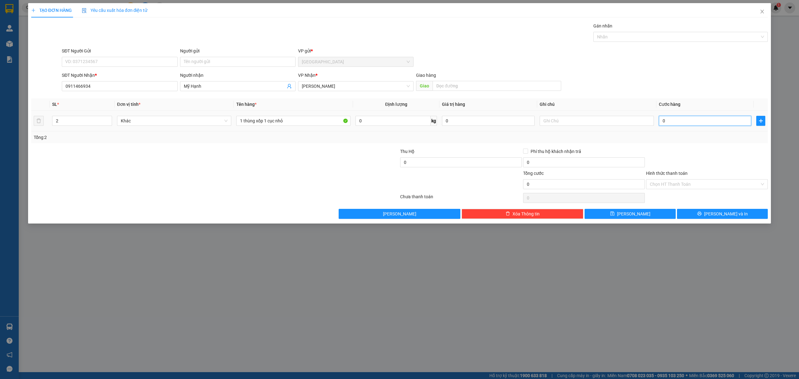
type input "9"
type input "90"
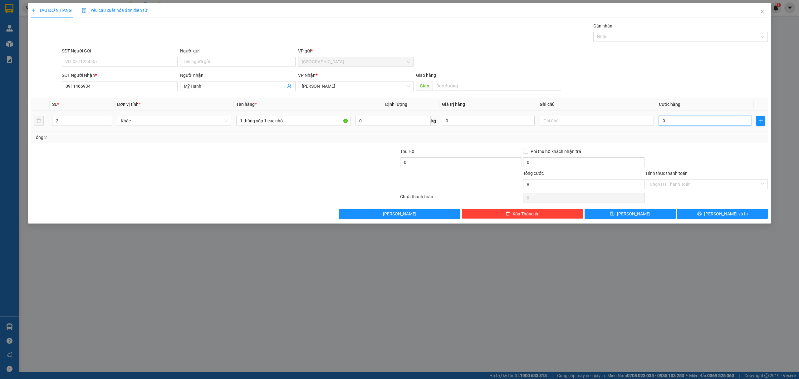
type input "90"
type input "90.000"
click at [728, 142] on div "Tổng: 2" at bounding box center [399, 137] width 737 height 12
click at [690, 185] on input "Hình thức thanh toán" at bounding box center [705, 183] width 110 height 9
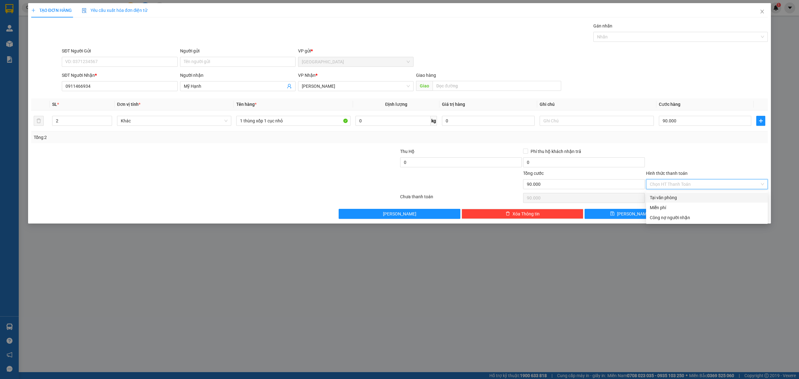
click at [673, 197] on div "Tại văn phòng" at bounding box center [707, 197] width 114 height 7
type input "0"
click at [740, 213] on button "[PERSON_NAME] và In" at bounding box center [722, 214] width 91 height 10
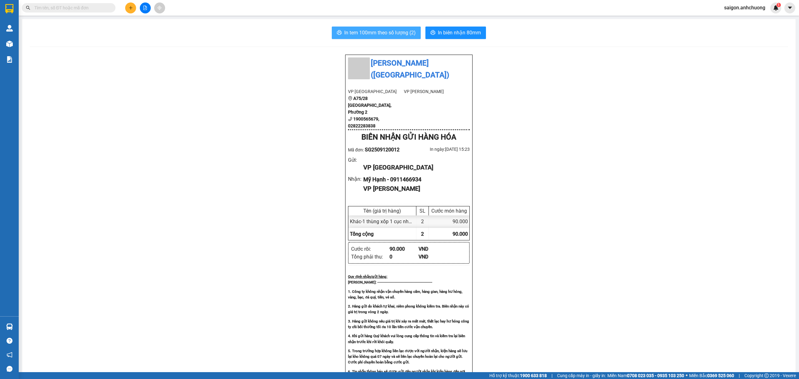
click at [373, 28] on button "In tem 100mm theo số lượng (2)" at bounding box center [376, 33] width 89 height 12
click at [457, 36] on span "In biên nhận 80mm" at bounding box center [459, 33] width 43 height 8
click at [129, 9] on icon "plus" at bounding box center [131, 8] width 4 height 4
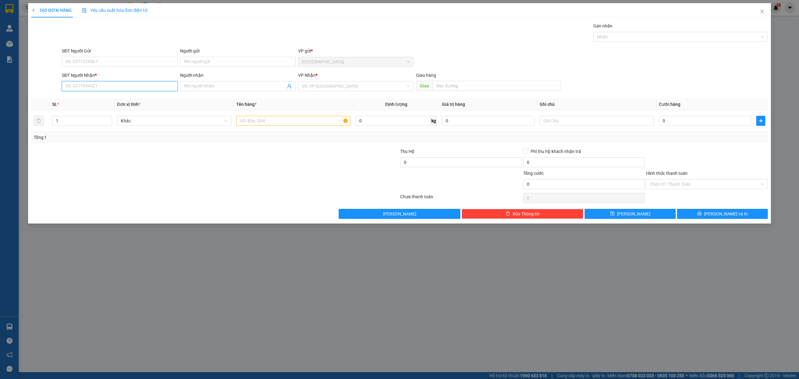
click at [137, 86] on input "SĐT Người Nhận *" at bounding box center [119, 86] width 115 height 10
click at [130, 99] on div "0382491492 - chị [PERSON_NAME]" at bounding box center [120, 99] width 108 height 7
type input "0382491492"
type input "chị [PERSON_NAME]"
type input "0382491492"
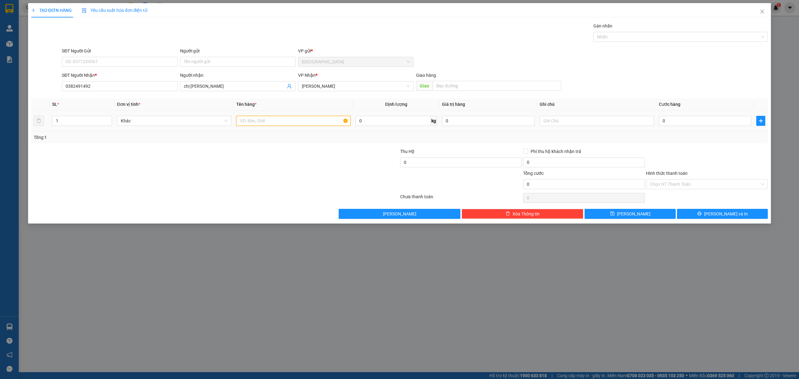
click at [259, 123] on input "text" at bounding box center [293, 121] width 114 height 10
type input "1"
type input "10"
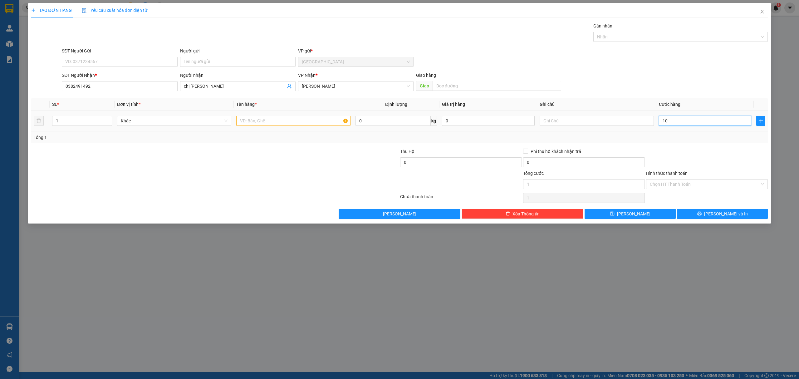
type input "10"
type input "100"
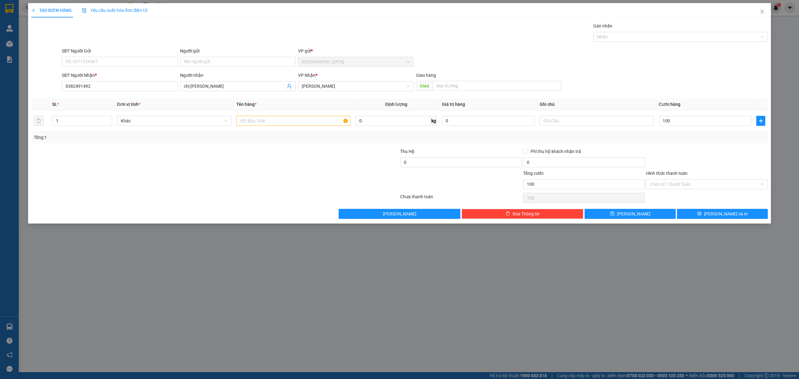
drag, startPoint x: 707, startPoint y: 152, endPoint x: 709, endPoint y: 159, distance: 6.7
click at [709, 159] on div "Transit Pickup Surcharge Ids Transit Deliver Surcharge Ids Transit Deliver Surc…" at bounding box center [399, 120] width 737 height 196
type input "100.000"
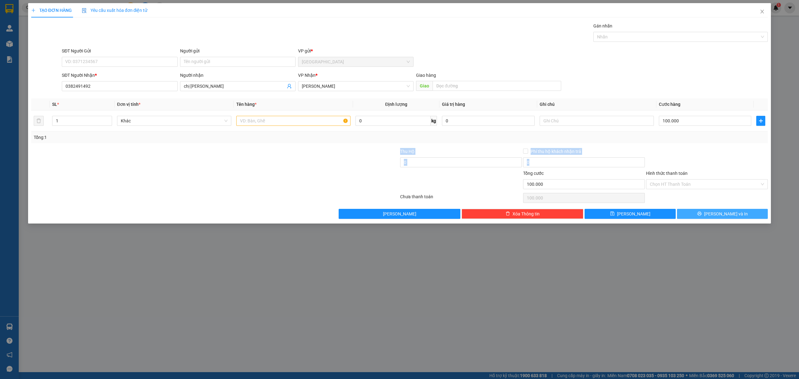
click at [702, 216] on span "printer" at bounding box center [699, 213] width 4 height 5
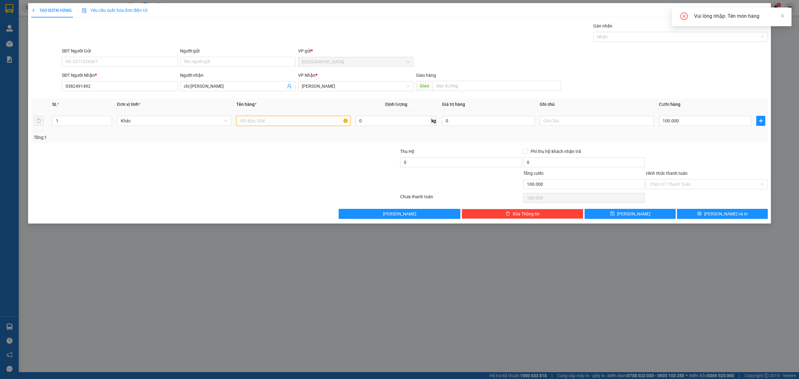
click at [293, 124] on input "text" at bounding box center [293, 121] width 114 height 10
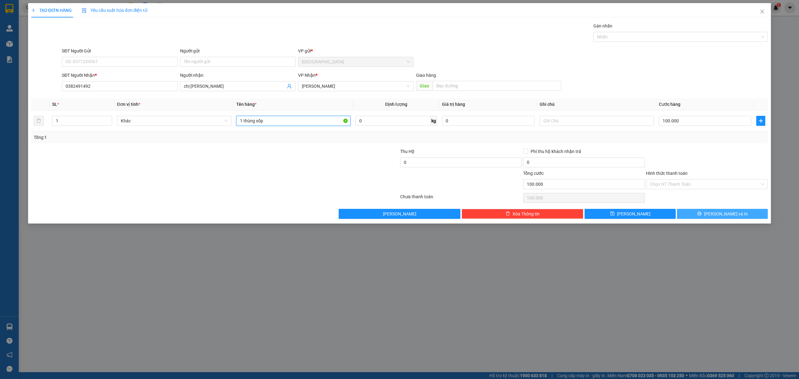
type input "1 thùng xốp"
click at [745, 214] on button "[PERSON_NAME] và In" at bounding box center [722, 214] width 91 height 10
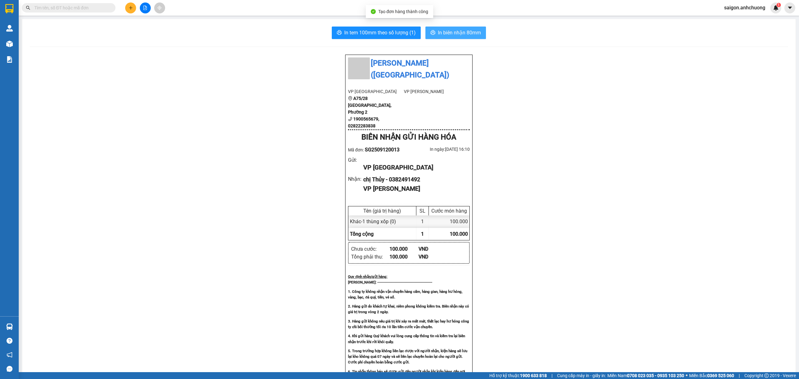
click at [450, 34] on span "In biên nhận 80mm" at bounding box center [459, 33] width 43 height 8
click at [399, 27] on button "In tem 100mm theo số lượng (1)" at bounding box center [376, 33] width 89 height 12
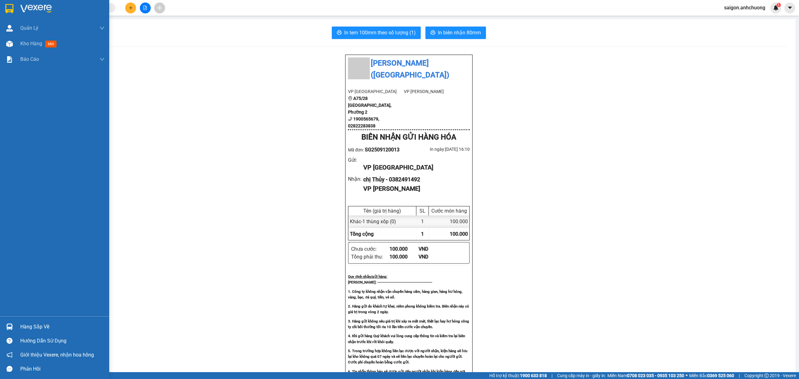
click at [12, 7] on img at bounding box center [9, 8] width 8 height 9
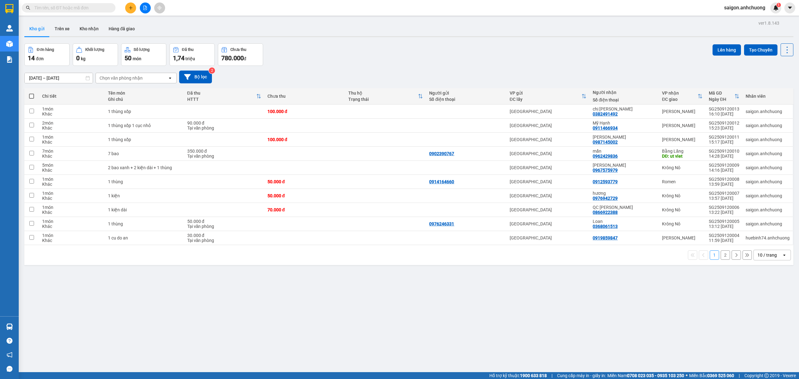
drag, startPoint x: 763, startPoint y: 256, endPoint x: 763, endPoint y: 260, distance: 4.4
click at [763, 260] on div "10 / trang" at bounding box center [768, 255] width 28 height 10
click at [758, 325] on span "100 / trang" at bounding box center [763, 326] width 22 height 6
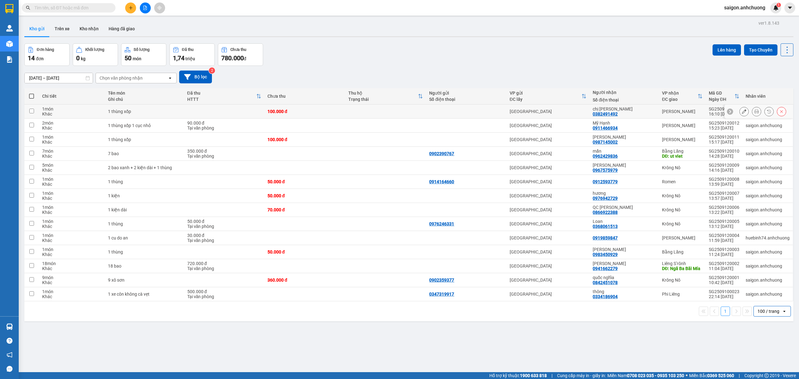
click at [645, 114] on div "chị Thủy 0382491492" at bounding box center [624, 111] width 63 height 10
checkbox input "true"
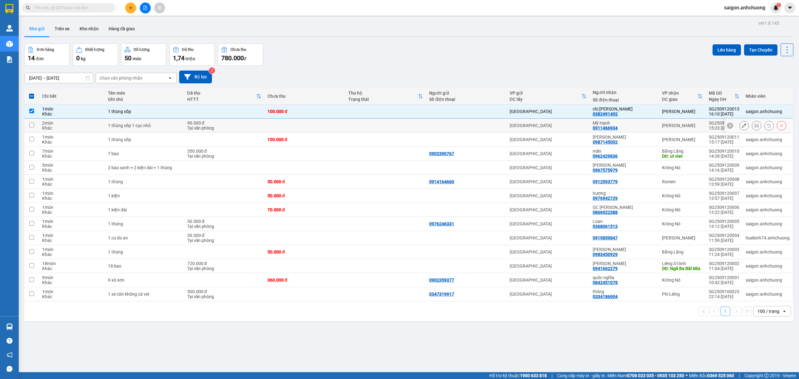
click at [644, 125] on div "Mỹ Hạnh" at bounding box center [624, 122] width 63 height 5
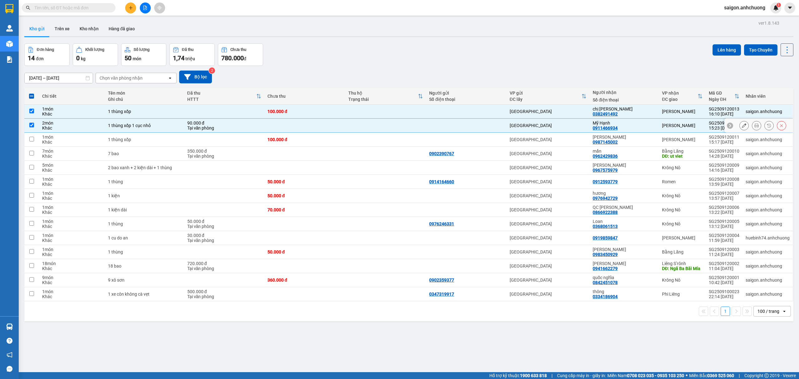
click at [646, 125] on div "Mỹ Hạnh" at bounding box center [624, 122] width 63 height 5
checkbox input "false"
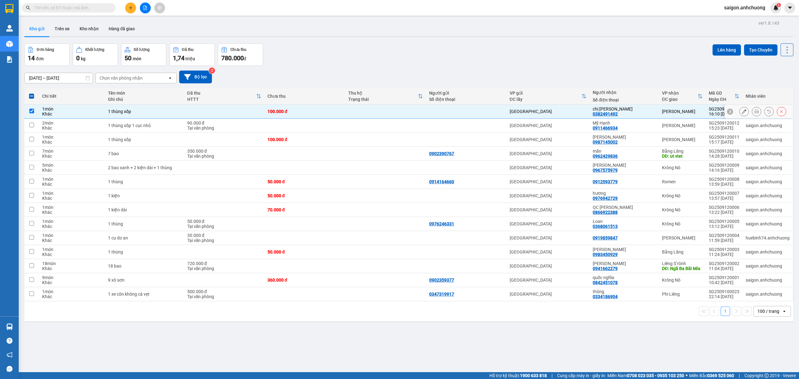
click at [642, 114] on div "chị Thủy 0382491492" at bounding box center [624, 111] width 63 height 10
checkbox input "false"
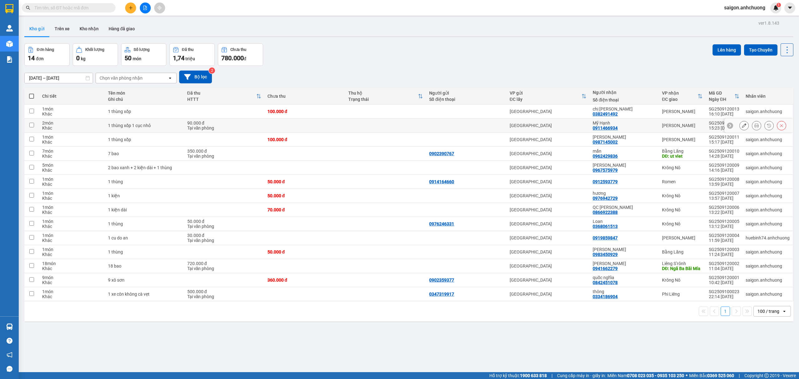
click at [623, 129] on div "Mỹ Hạnh 0911466934" at bounding box center [624, 125] width 63 height 10
checkbox input "true"
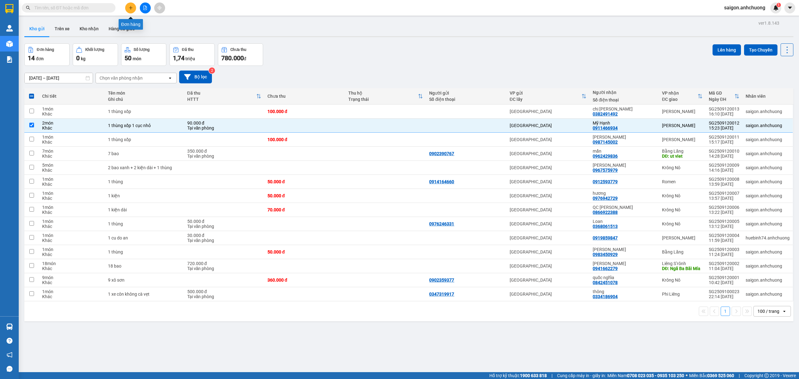
click at [130, 6] on icon "plus" at bounding box center [131, 8] width 4 height 4
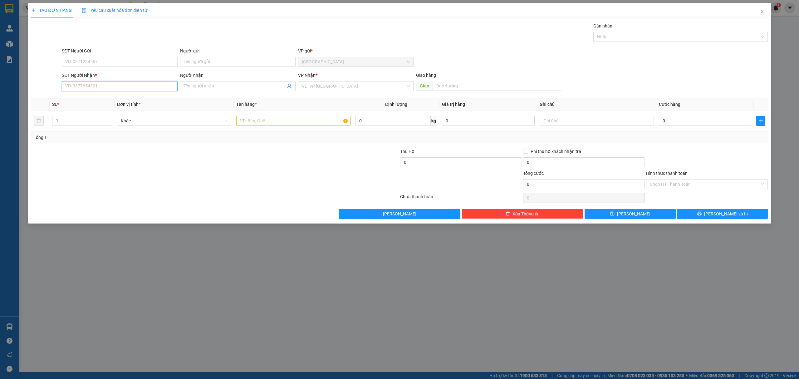
click at [136, 89] on input "SĐT Người Nhận *" at bounding box center [119, 86] width 115 height 10
click at [110, 99] on div "0971279538 - linh" at bounding box center [120, 99] width 108 height 7
type input "0971279538"
type input "linh"
type input "0971279538"
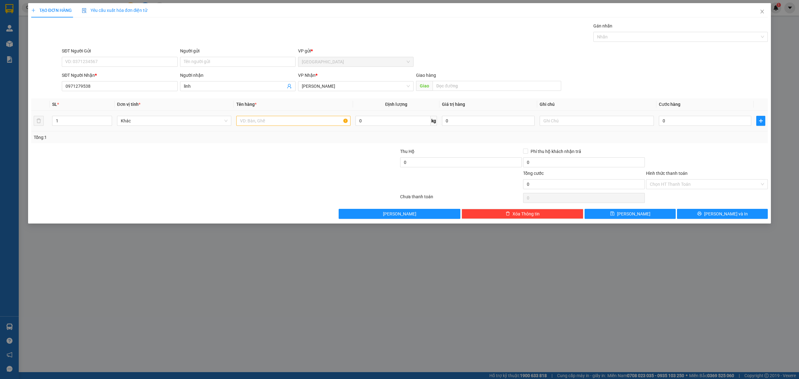
click at [263, 130] on td at bounding box center [293, 120] width 119 height 21
click at [263, 124] on input "text" at bounding box center [293, 121] width 114 height 10
type input "1 cục đen"
type input "1"
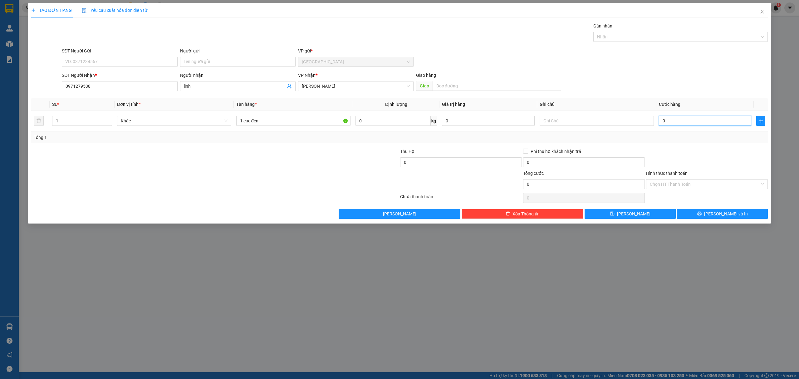
type input "1"
type input "10"
type input "100"
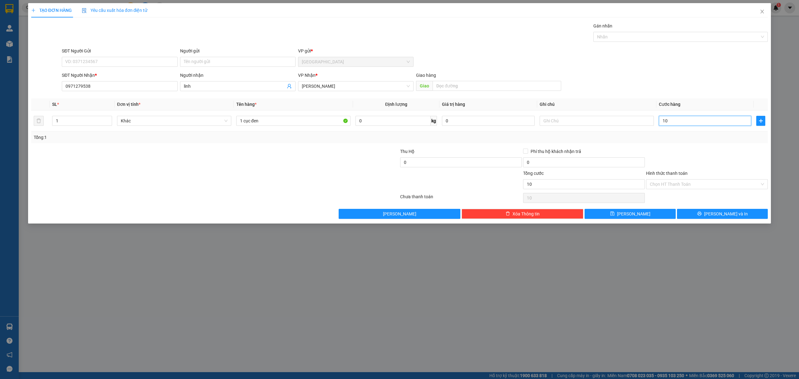
type input "100"
type input "100.000"
click at [691, 149] on div at bounding box center [706, 159] width 123 height 22
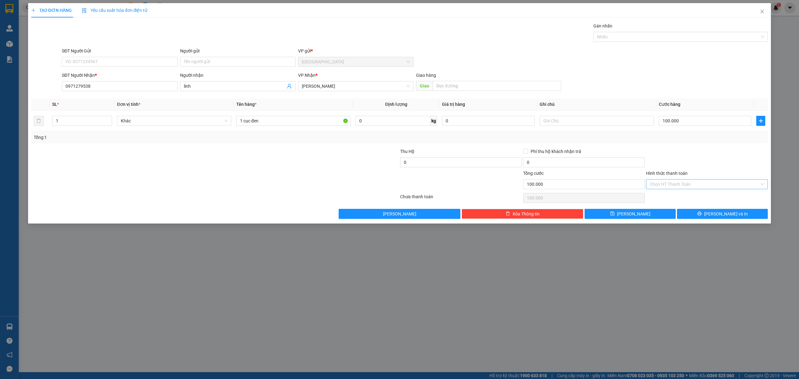
click at [706, 182] on input "Hình thức thanh toán" at bounding box center [705, 183] width 110 height 9
click at [666, 198] on div "Tại văn phòng" at bounding box center [707, 197] width 114 height 7
click at [669, 188] on span "Tại văn phòng" at bounding box center [707, 183] width 114 height 9
click at [753, 180] on div "Tại văn phòng" at bounding box center [707, 184] width 122 height 10
type input "100.000"
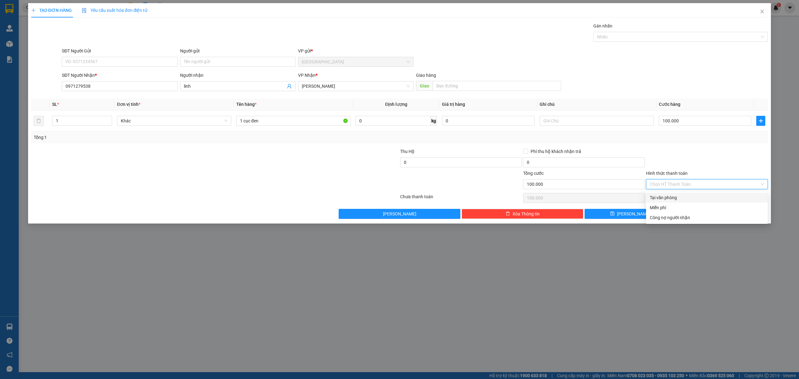
drag, startPoint x: 754, startPoint y: 155, endPoint x: 752, endPoint y: 158, distance: 3.6
click at [753, 156] on div at bounding box center [706, 159] width 123 height 22
click at [716, 216] on button "[PERSON_NAME] và In" at bounding box center [722, 214] width 91 height 10
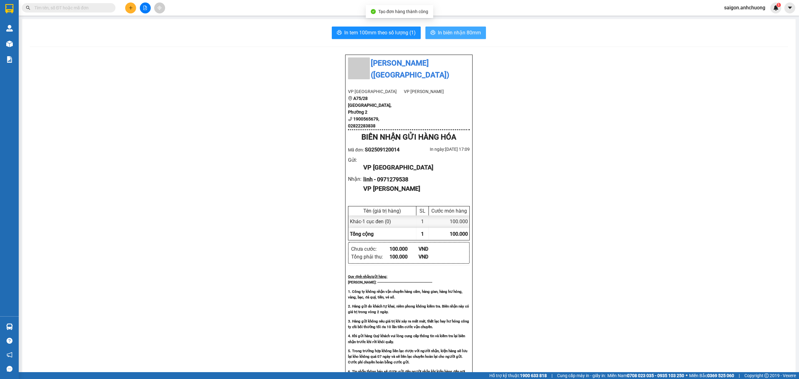
click at [456, 34] on span "In biên nhận 80mm" at bounding box center [459, 33] width 43 height 8
drag, startPoint x: 375, startPoint y: 36, endPoint x: 381, endPoint y: 38, distance: 6.6
click at [375, 35] on span "In tem 100mm theo số lượng (1)" at bounding box center [379, 33] width 71 height 8
click at [127, 6] on button at bounding box center [130, 7] width 11 height 11
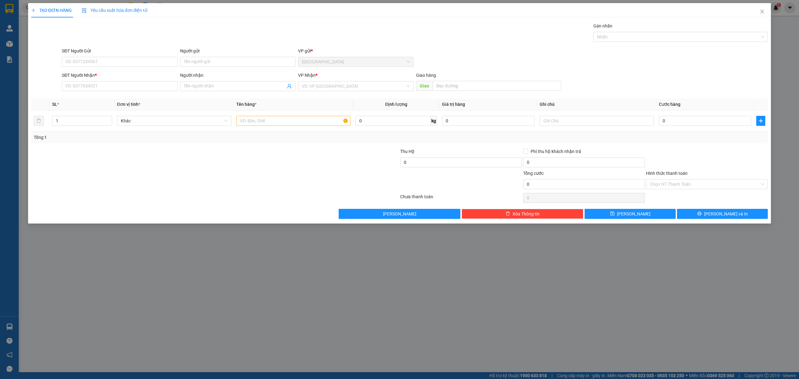
click at [118, 93] on div "SĐT Người Nhận * VD: 0377654321" at bounding box center [119, 83] width 115 height 22
click at [118, 89] on input "SĐT Người Nhận *" at bounding box center [119, 86] width 115 height 10
type input "0372675021"
click at [109, 98] on div "0372675021 - [PERSON_NAME]" at bounding box center [120, 99] width 108 height 7
type input "trần nga"
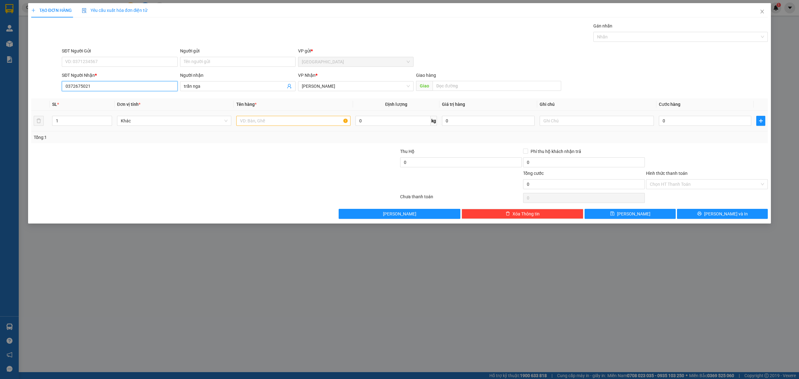
type input "0372675021"
click at [278, 116] on input "text" at bounding box center [293, 121] width 114 height 10
click at [737, 124] on input "0" at bounding box center [705, 121] width 92 height 10
type input "1"
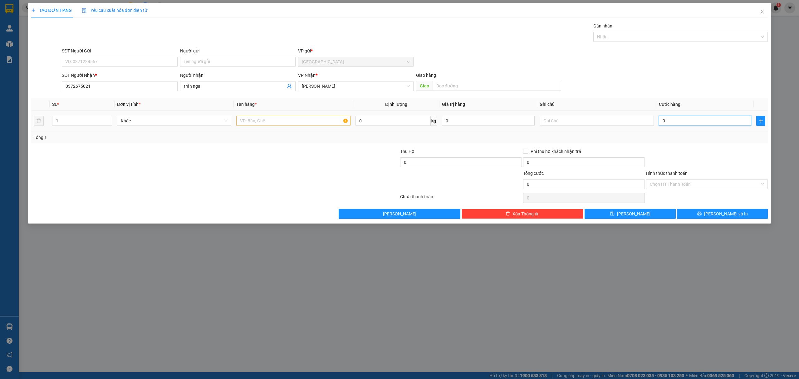
type input "1"
type input "13"
type input "130"
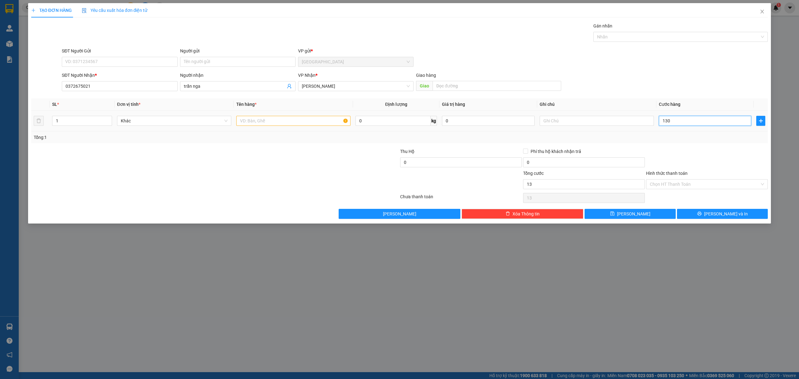
type input "130"
type input "130.000"
click at [711, 140] on div "Tổng: 1" at bounding box center [400, 137] width 732 height 7
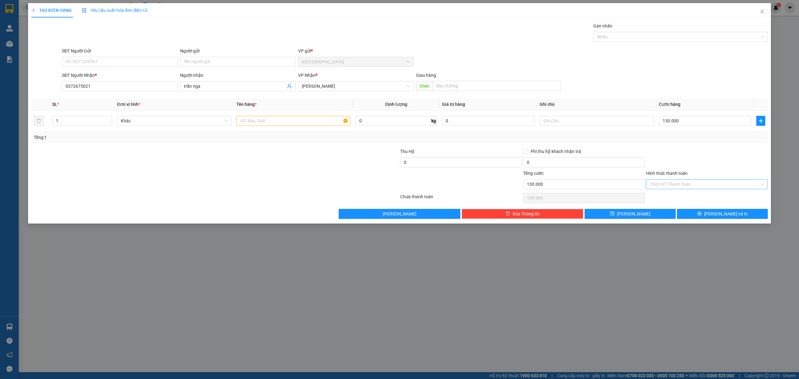
click at [700, 183] on input "Hình thức thanh toán" at bounding box center [705, 183] width 110 height 9
click at [685, 194] on div "Tại văn phòng" at bounding box center [707, 197] width 114 height 7
type input "0"
click at [110, 119] on span "up" at bounding box center [109, 119] width 4 height 4
type input "2"
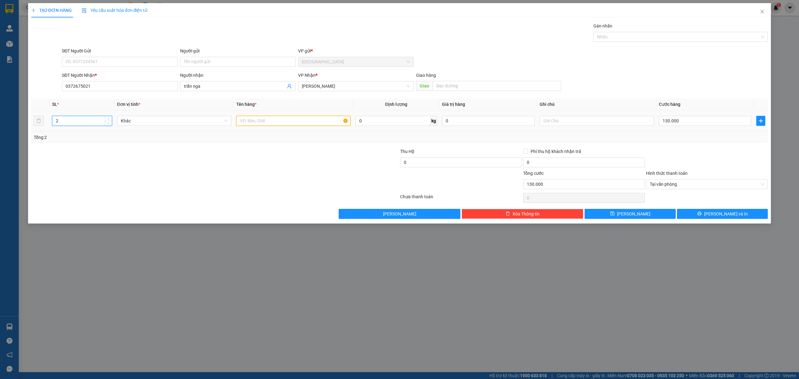
click at [272, 120] on input "text" at bounding box center [293, 121] width 114 height 10
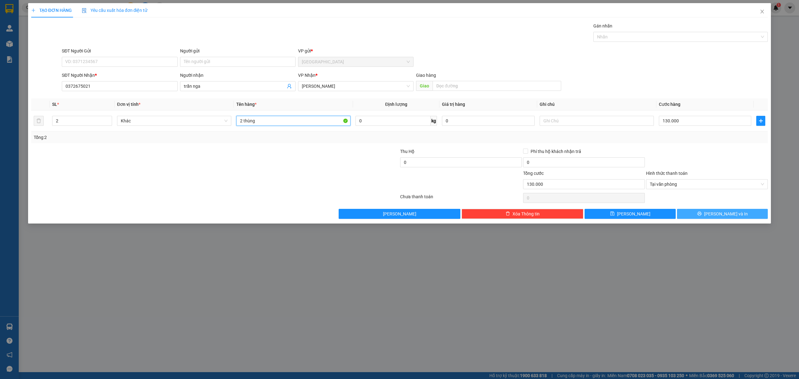
type input "2 thùng"
click at [729, 216] on span "[PERSON_NAME] và In" at bounding box center [726, 213] width 44 height 7
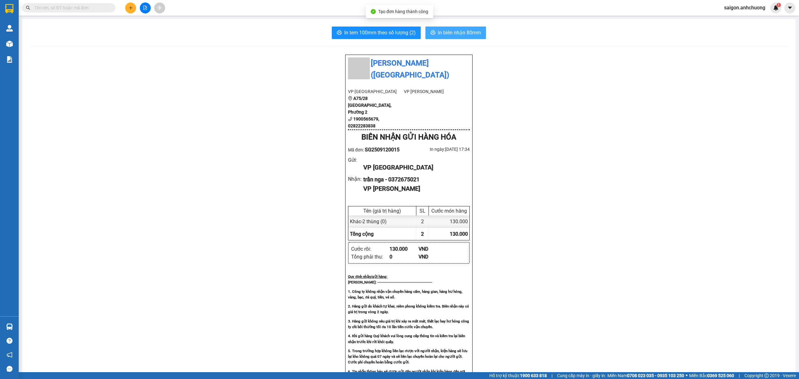
click at [459, 34] on span "In biên nhận 80mm" at bounding box center [459, 33] width 43 height 8
click at [389, 37] on button "In tem 100mm theo số lượng (2)" at bounding box center [376, 33] width 89 height 12
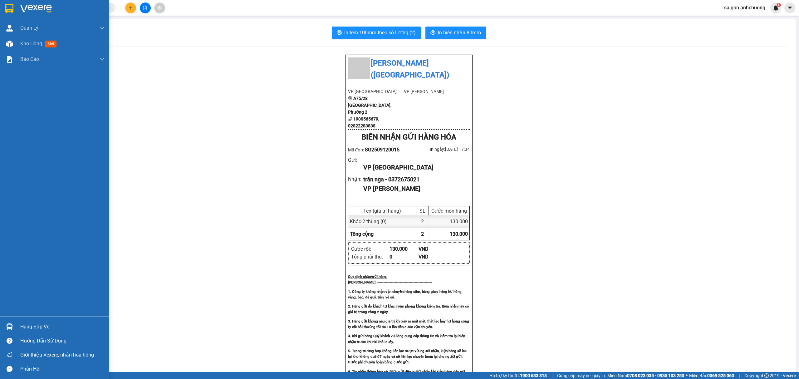
click at [12, 0] on div at bounding box center [54, 10] width 109 height 20
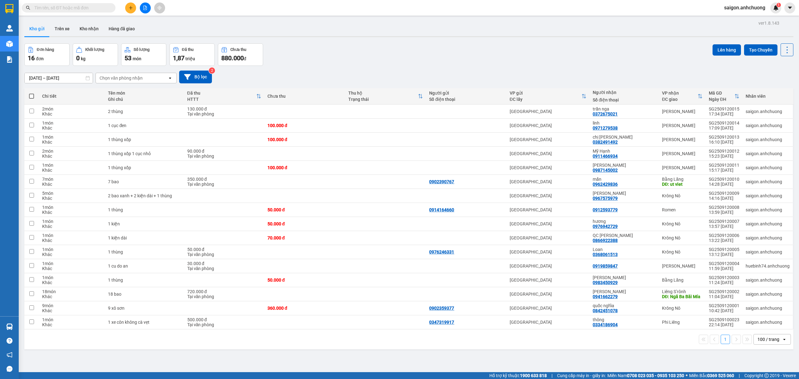
click at [129, 11] on button at bounding box center [130, 7] width 11 height 11
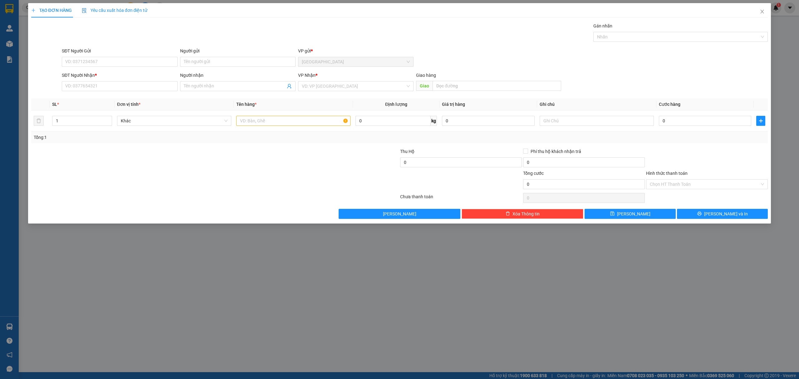
click at [122, 79] on div "SĐT Người Nhận *" at bounding box center [119, 76] width 115 height 9
click at [123, 85] on input "SĐT Người Nhận *" at bounding box center [119, 86] width 115 height 10
type input "0975986839"
click at [112, 100] on div "0975986839 - toản" at bounding box center [120, 99] width 108 height 7
type input "toản"
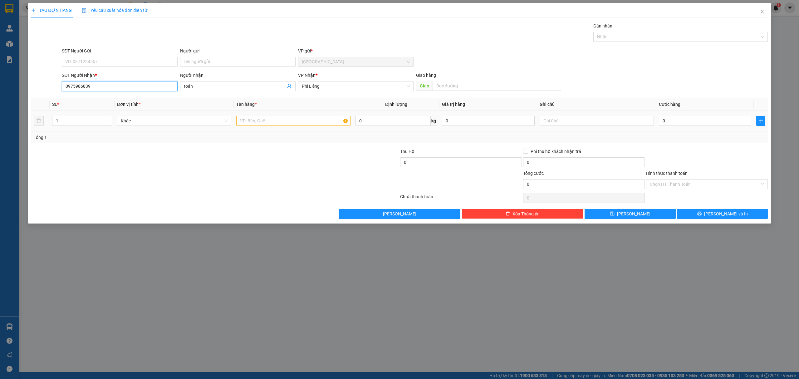
type input "0975986839"
click at [306, 122] on input "text" at bounding box center [293, 121] width 114 height 10
type input "1 thùng"
click at [695, 121] on input "0" at bounding box center [705, 121] width 92 height 10
type input "5"
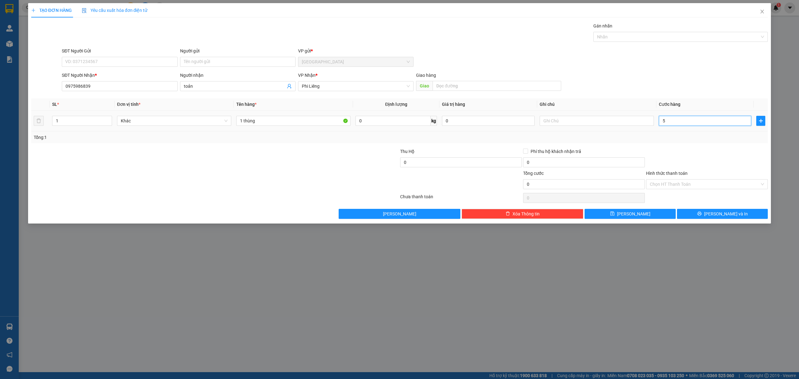
type input "5"
type input "50"
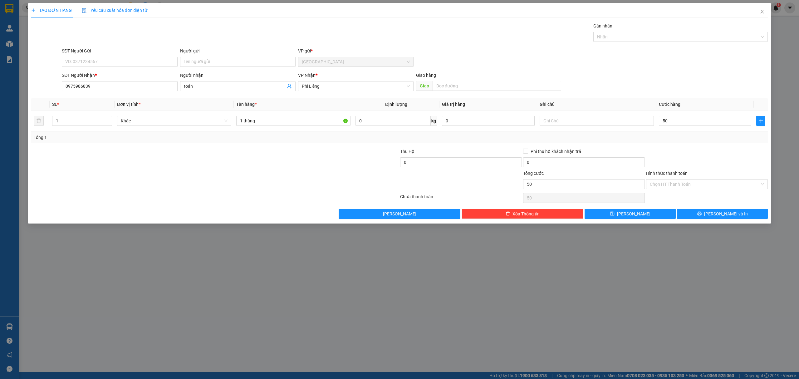
type input "50.000"
click at [692, 156] on div at bounding box center [706, 159] width 123 height 22
click at [723, 220] on div "TẠO ĐƠN HÀNG Yêu cầu xuất hóa đơn điện tử Transit Pickup Surcharge Ids Transit …" at bounding box center [399, 113] width 743 height 220
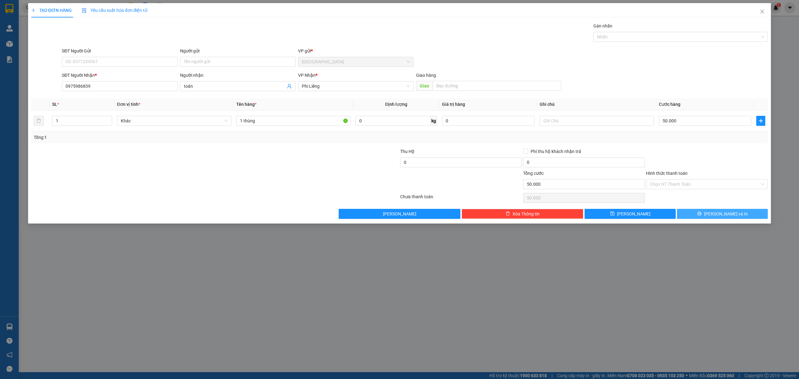
click at [722, 216] on span "[PERSON_NAME] và In" at bounding box center [726, 213] width 44 height 7
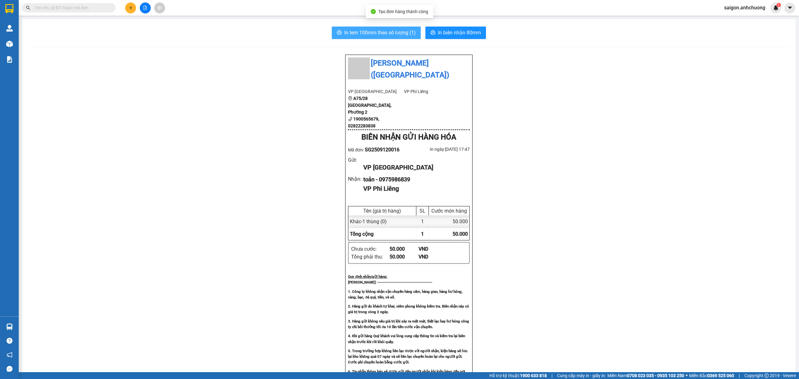
drag, startPoint x: 354, startPoint y: 24, endPoint x: 356, endPoint y: 28, distance: 4.3
click at [356, 28] on div "In tem 100mm theo số lượng (1) In biên nhận 80mm Anh Chương ([GEOGRAPHIC_DATA])…" at bounding box center [408, 276] width 773 height 515
click at [356, 28] on button "In tem 100mm theo số lượng (1)" at bounding box center [376, 33] width 89 height 12
click at [124, 6] on div at bounding box center [145, 7] width 47 height 11
click at [135, 10] on button at bounding box center [130, 7] width 11 height 11
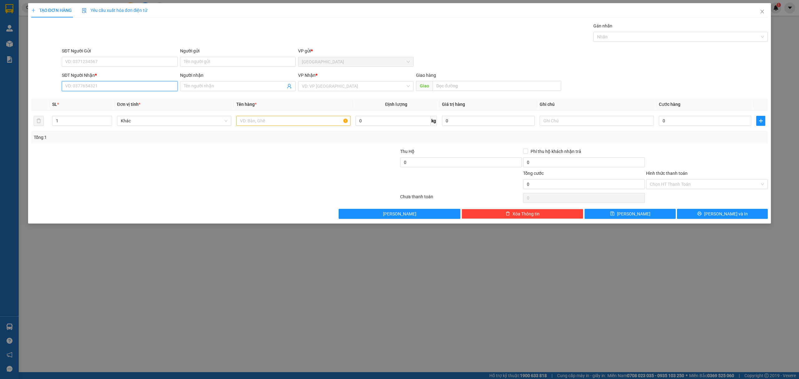
click at [129, 84] on input "SĐT Người Nhận *" at bounding box center [119, 86] width 115 height 10
type input "0394211437"
click at [143, 61] on input "SĐT Người Gửi" at bounding box center [119, 62] width 115 height 10
type input "0356889481"
click at [220, 89] on input "Người nhận" at bounding box center [235, 86] width 102 height 7
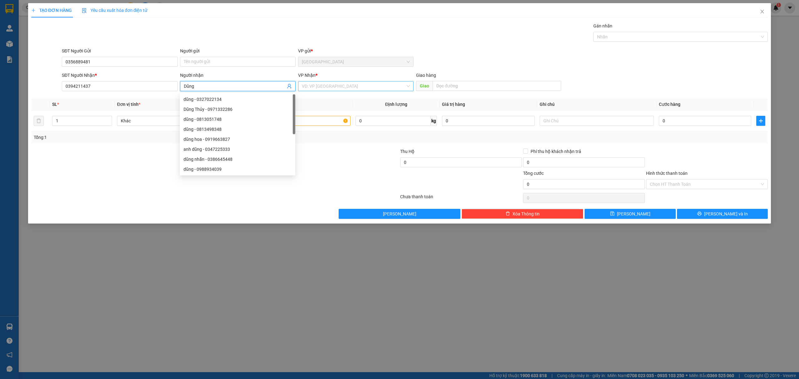
type input "Dũng"
click at [334, 90] on input "search" at bounding box center [354, 85] width 104 height 9
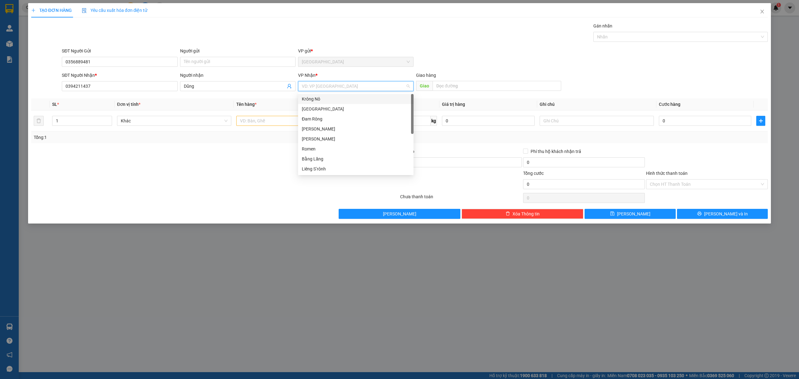
click at [323, 98] on div "Krông Nô" at bounding box center [356, 99] width 108 height 7
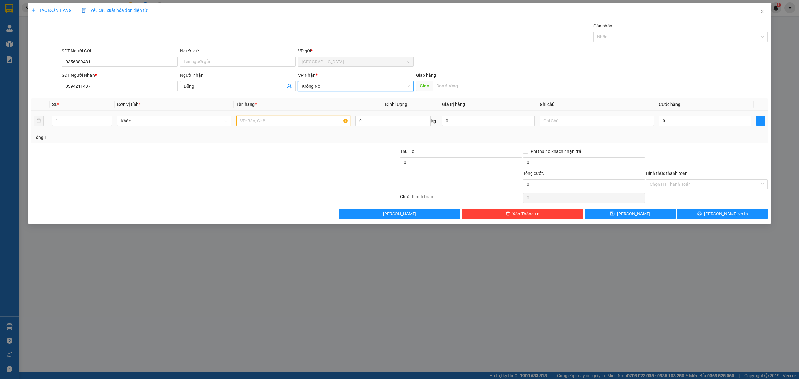
click at [301, 118] on input "text" at bounding box center [293, 121] width 114 height 10
type input "1 kiện"
click at [668, 124] on input "0" at bounding box center [705, 121] width 92 height 10
type input "7"
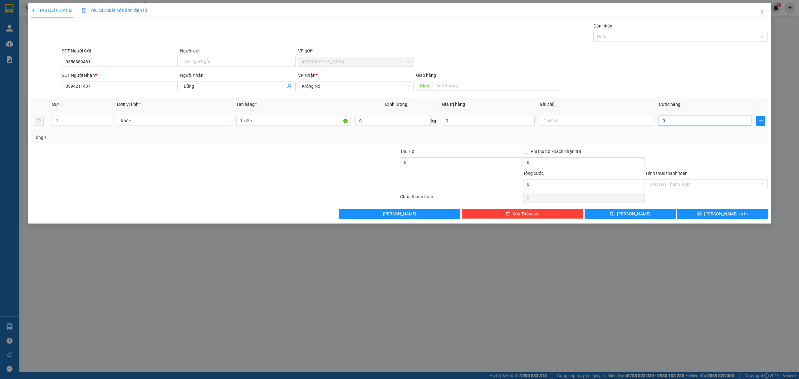
type input "7"
type input "70"
type input "70.000"
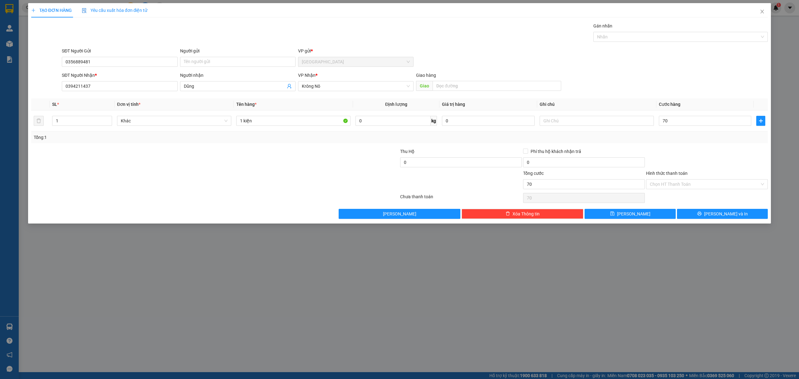
type input "70.000"
click at [712, 154] on div at bounding box center [706, 159] width 123 height 22
click at [712, 121] on input "70.000" at bounding box center [705, 121] width 92 height 10
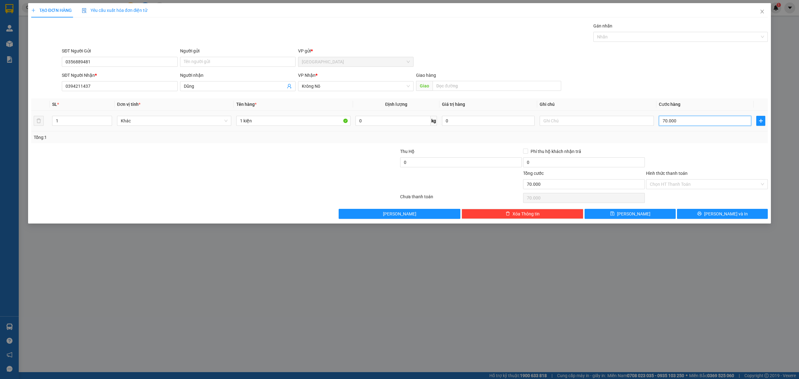
type input "6"
type input "60"
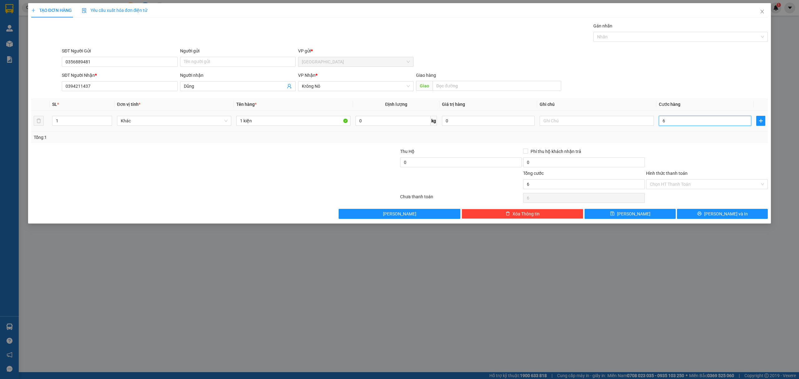
type input "60"
click at [728, 148] on div "Transit Pickup Surcharge Ids Transit Deliver Surcharge Ids Transit Deliver Surc…" at bounding box center [399, 120] width 737 height 196
click at [726, 214] on span "[PERSON_NAME] và In" at bounding box center [726, 213] width 44 height 7
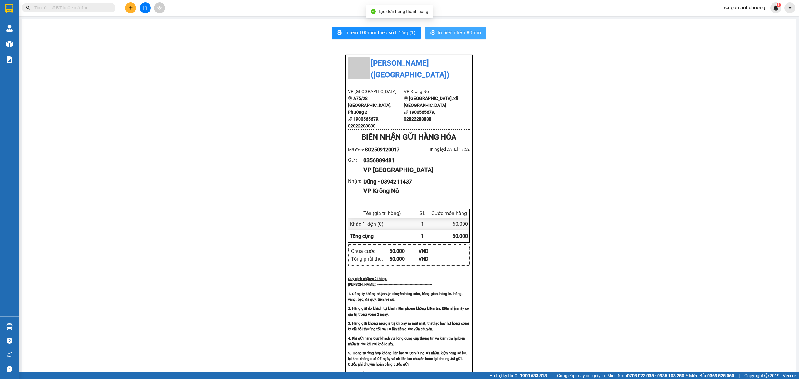
click at [448, 32] on span "In biên nhận 80mm" at bounding box center [459, 33] width 43 height 8
click at [366, 29] on span "In tem 100mm theo số lượng (1)" at bounding box center [379, 33] width 71 height 8
click at [97, 4] on input "text" at bounding box center [71, 7] width 74 height 7
click at [132, 8] on icon "plus" at bounding box center [130, 7] width 3 height 0
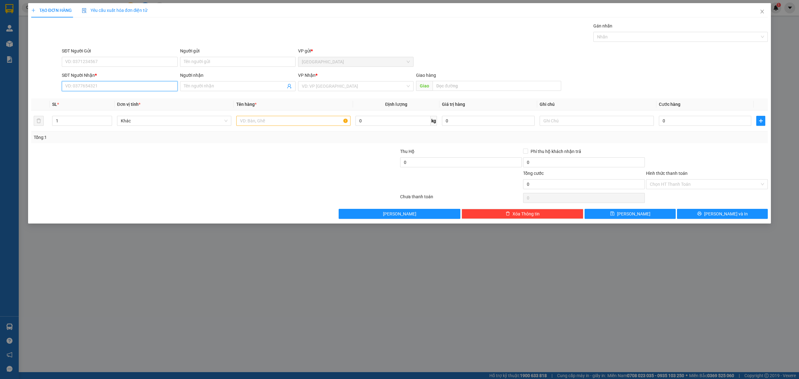
click at [142, 91] on input "SĐT Người Nhận *" at bounding box center [119, 86] width 115 height 10
click at [122, 94] on div "0988936694 - [PERSON_NAME]" at bounding box center [119, 99] width 115 height 10
type input "0988936694"
type input "quỳnh"
type input "0988936694"
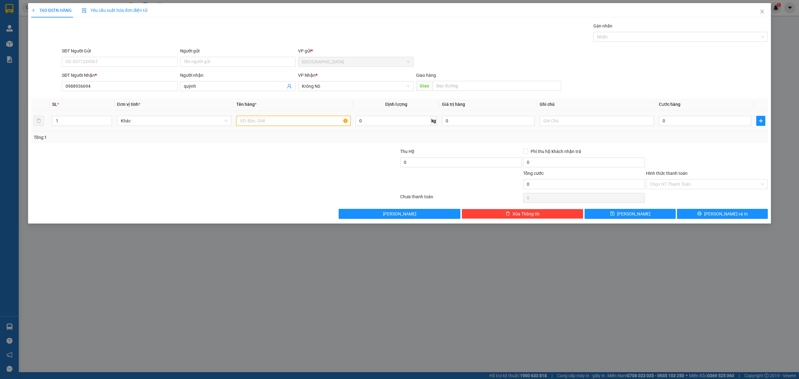
click at [282, 125] on input "text" at bounding box center [293, 121] width 114 height 10
type input "1 thùng nhỏ"
click at [694, 125] on input "0" at bounding box center [705, 121] width 92 height 10
type input "5"
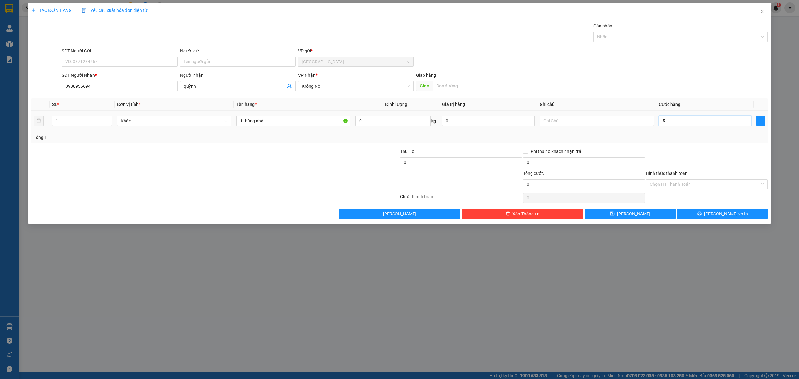
type input "5"
type input "50"
click at [694, 125] on input "50" at bounding box center [705, 121] width 92 height 10
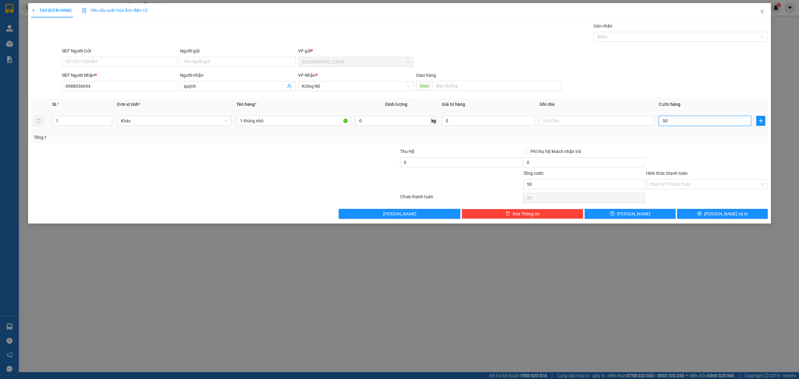
click at [694, 125] on input "50" at bounding box center [705, 121] width 92 height 10
type input "4"
type input "40"
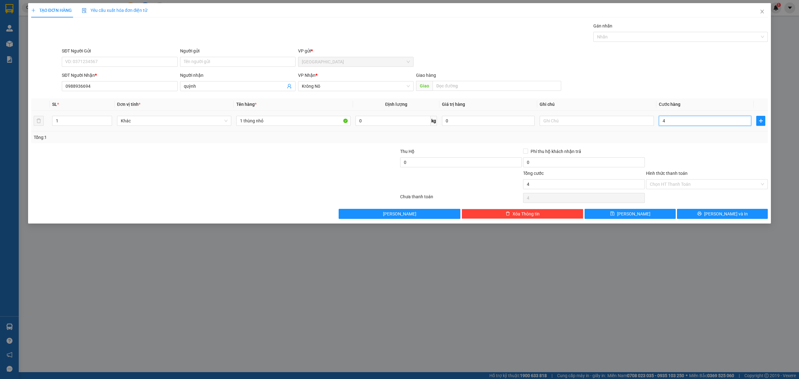
type input "40"
type input "40.000"
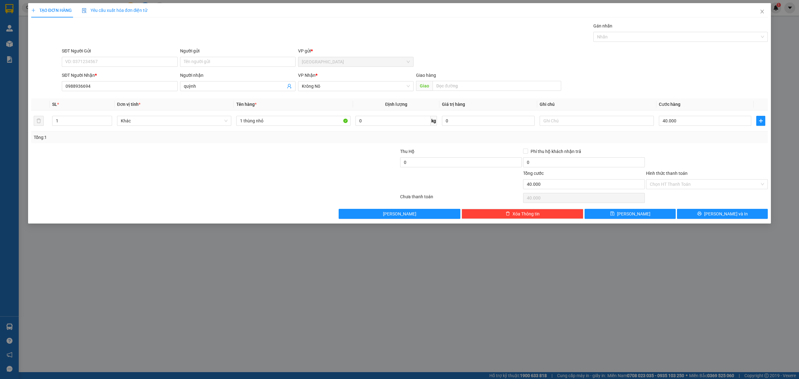
click at [703, 160] on div at bounding box center [706, 159] width 123 height 22
click at [692, 183] on input "Hình thức thanh toán" at bounding box center [705, 183] width 110 height 9
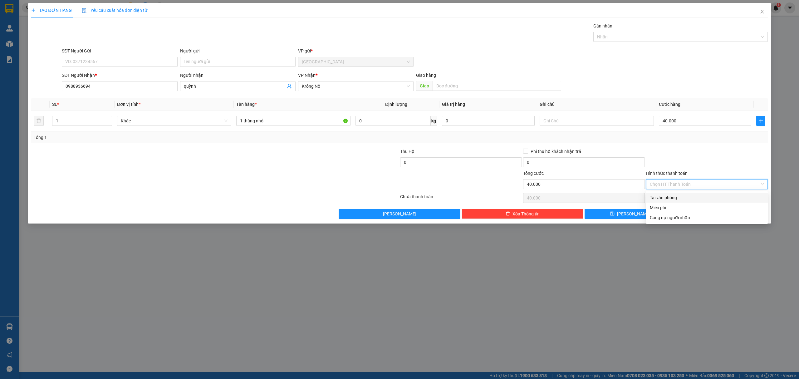
click at [677, 164] on div at bounding box center [706, 159] width 123 height 22
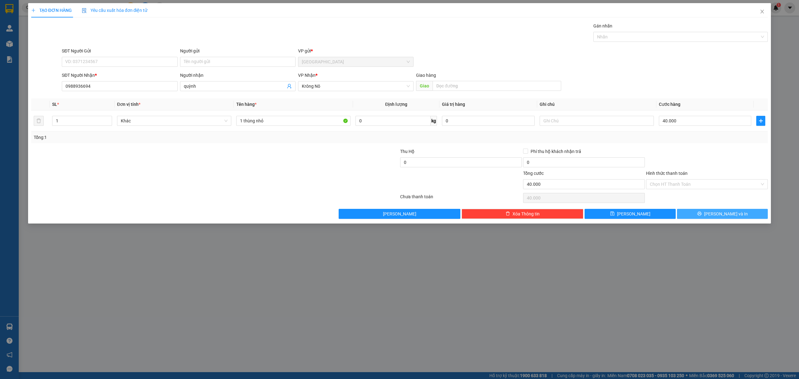
click at [707, 217] on button "[PERSON_NAME] và In" at bounding box center [722, 214] width 91 height 10
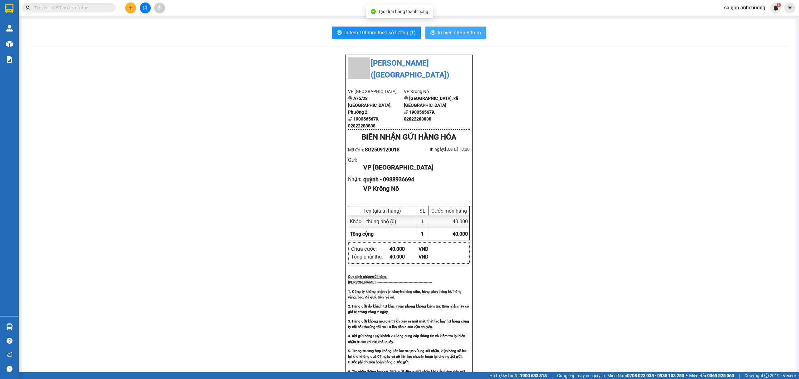
click at [460, 36] on span "In biên nhận 80mm" at bounding box center [459, 33] width 43 height 8
click at [403, 31] on span "In tem 100mm theo số lượng (1)" at bounding box center [379, 33] width 71 height 8
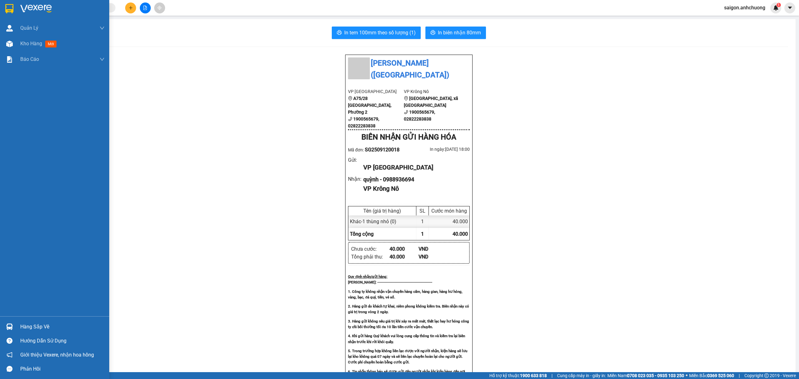
click at [35, 8] on img at bounding box center [36, 8] width 32 height 9
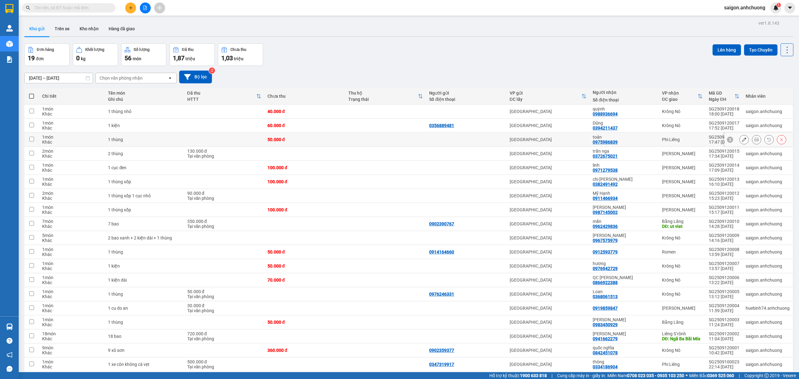
click at [662, 139] on div "Phi Liêng" at bounding box center [682, 139] width 41 height 5
checkbox input "true"
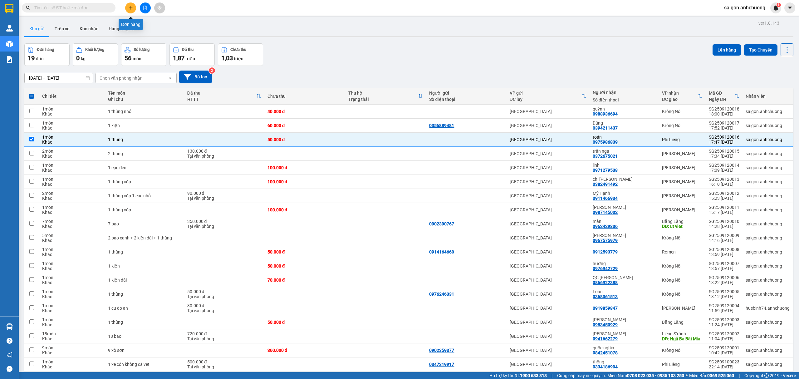
click at [129, 4] on button at bounding box center [130, 7] width 11 height 11
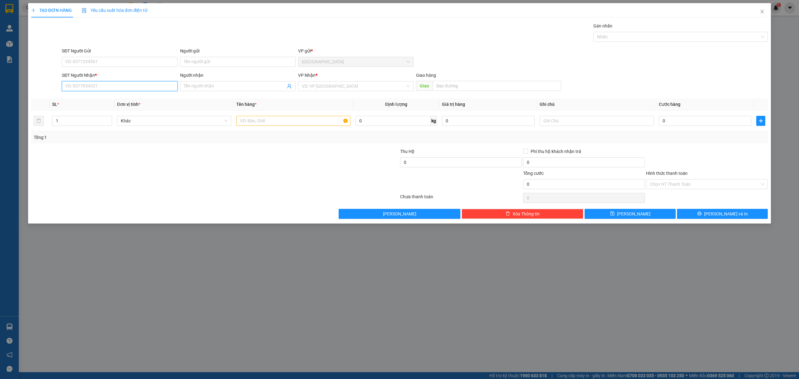
click at [100, 90] on input "SĐT Người Nhận *" at bounding box center [119, 86] width 115 height 10
type input "0332239695"
click at [210, 87] on input "Người nhận" at bounding box center [235, 86] width 102 height 7
type input "Tân"
click at [93, 60] on input "SĐT Người Gửi" at bounding box center [119, 62] width 115 height 10
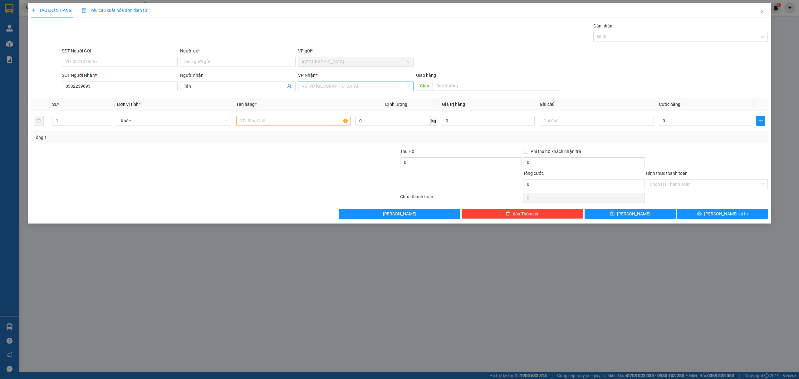
click at [329, 87] on input "search" at bounding box center [354, 85] width 104 height 9
click at [326, 96] on div "Krông Nô" at bounding box center [356, 99] width 108 height 7
click at [681, 120] on input "0" at bounding box center [705, 121] width 92 height 10
type input "3"
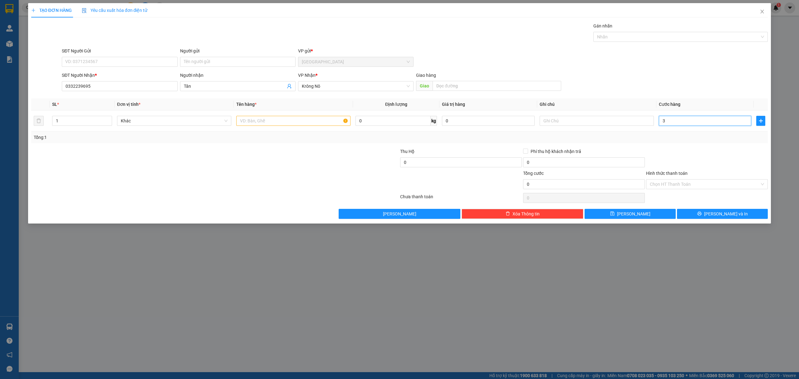
type input "3"
type input "30"
type input "30.000"
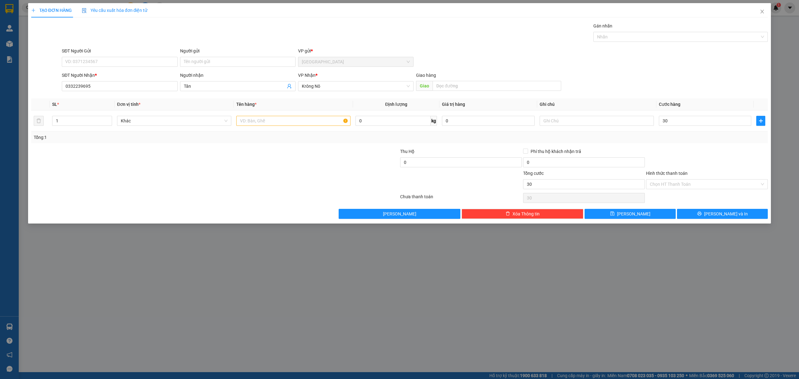
type input "30.000"
click at [689, 145] on div "Transit Pickup Surcharge Ids Transit Deliver Surcharge Ids Transit Deliver Surc…" at bounding box center [399, 120] width 737 height 196
click at [697, 182] on input "Hình thức thanh toán" at bounding box center [705, 183] width 110 height 9
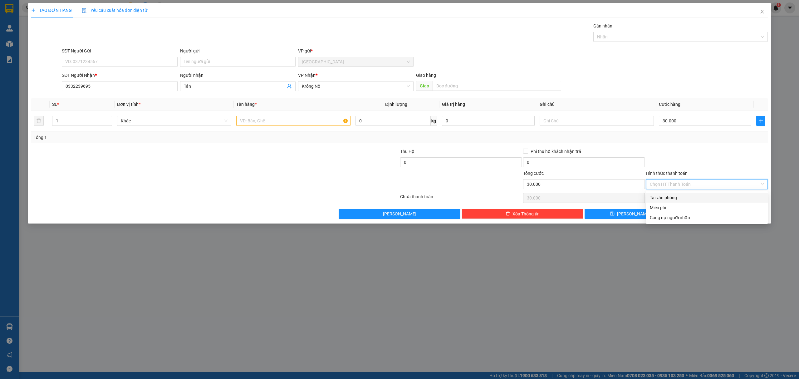
click at [678, 193] on div "Tại văn phòng" at bounding box center [707, 198] width 122 height 10
type input "0"
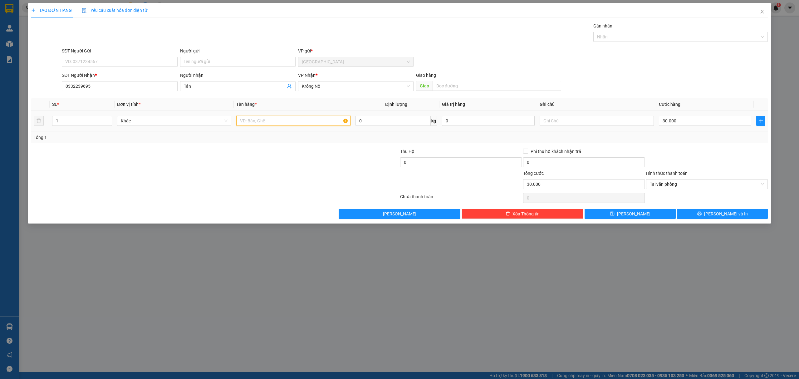
click at [317, 119] on input "text" at bounding box center [293, 121] width 114 height 10
click at [708, 213] on button "[PERSON_NAME] và In" at bounding box center [722, 214] width 91 height 10
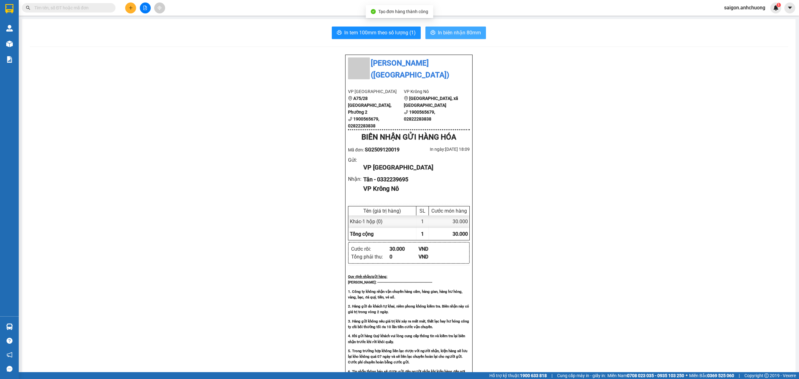
click at [474, 30] on span "In biên nhận 80mm" at bounding box center [459, 33] width 43 height 8
click at [378, 29] on span "In tem 100mm theo số lượng (1)" at bounding box center [379, 33] width 71 height 8
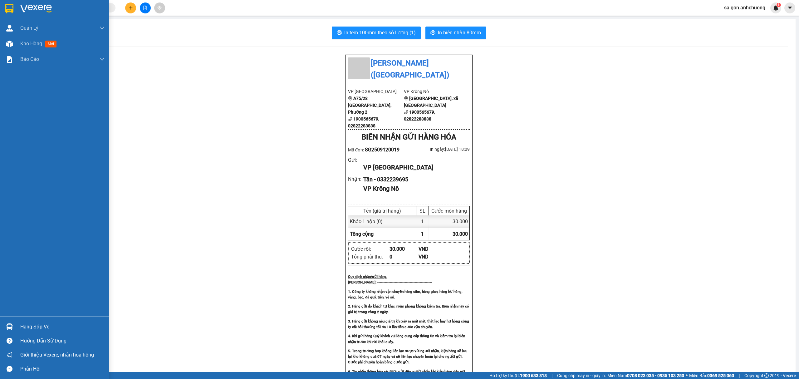
click at [10, 4] on div at bounding box center [9, 8] width 11 height 11
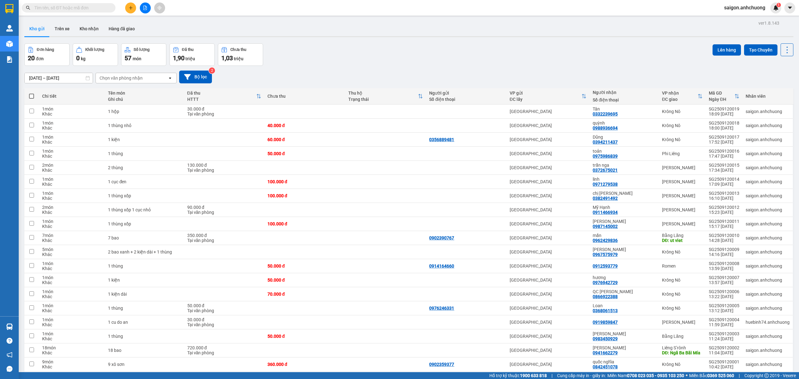
click at [81, 11] on input "text" at bounding box center [71, 7] width 74 height 7
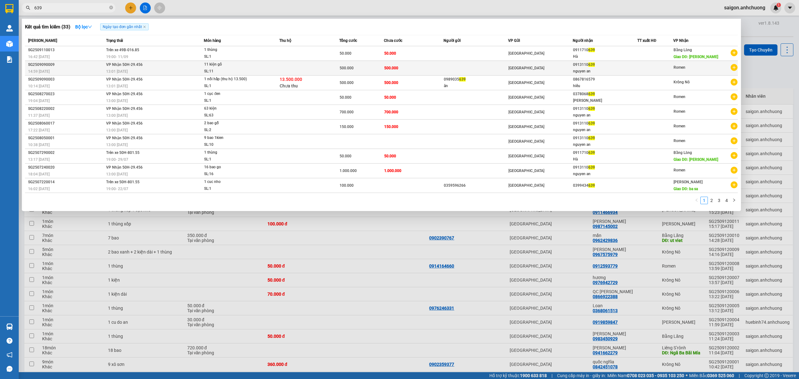
type input "639"
click at [243, 66] on div "11 kiện gổ" at bounding box center [227, 64] width 47 height 7
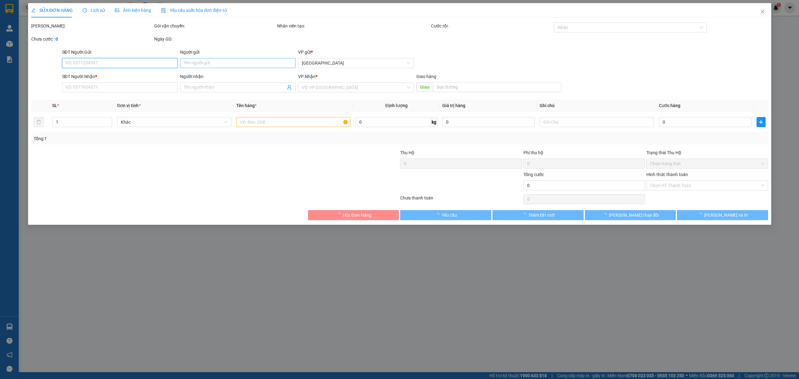
type input "0913110639"
type input "nguyen an"
type input "500.000"
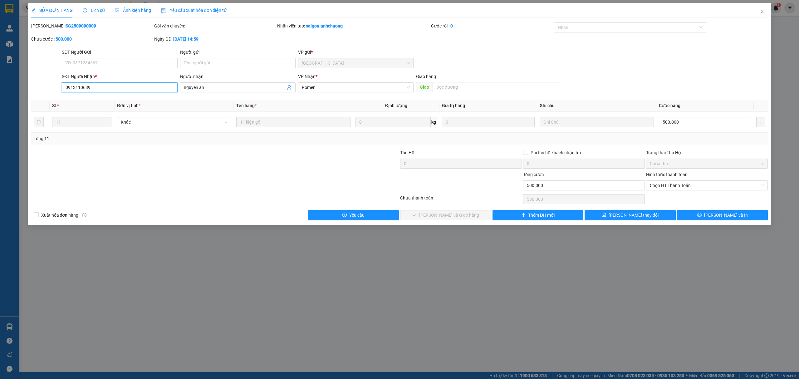
click at [134, 89] on input "0913110639" at bounding box center [119, 87] width 115 height 10
click at [762, 12] on icon "close" at bounding box center [762, 11] width 5 height 5
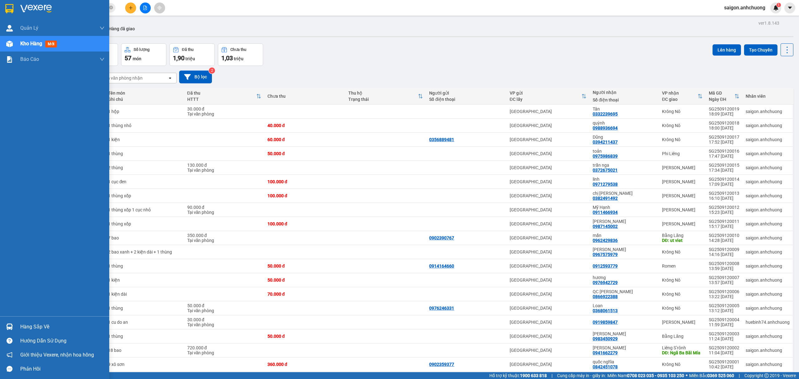
click at [8, 6] on img at bounding box center [9, 8] width 8 height 9
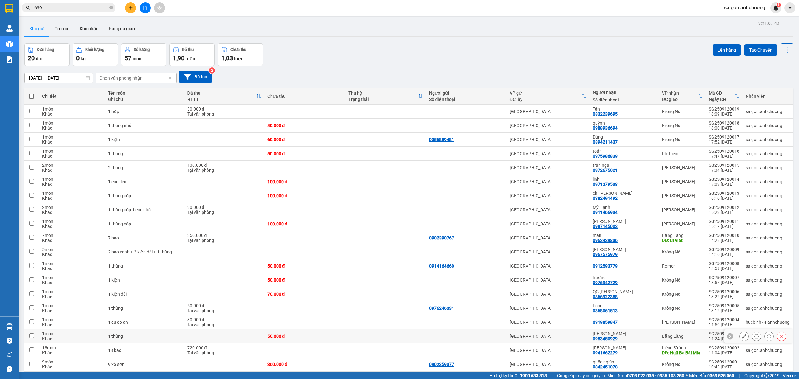
click at [631, 331] on div "[PERSON_NAME] 0983450929" at bounding box center [624, 336] width 63 height 10
checkbox input "true"
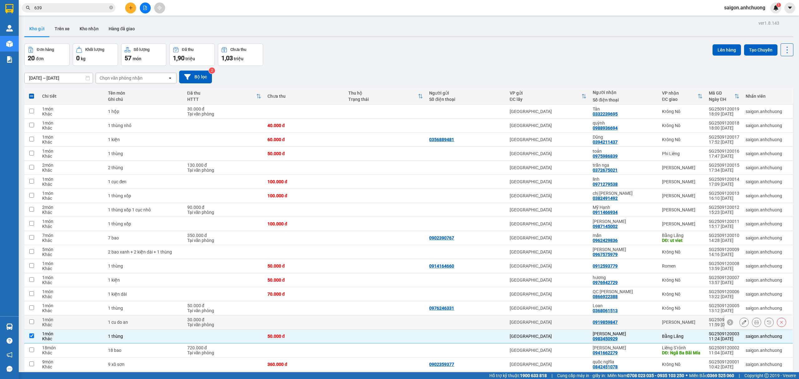
click at [629, 315] on td "0919859847" at bounding box center [624, 322] width 69 height 14
checkbox input "true"
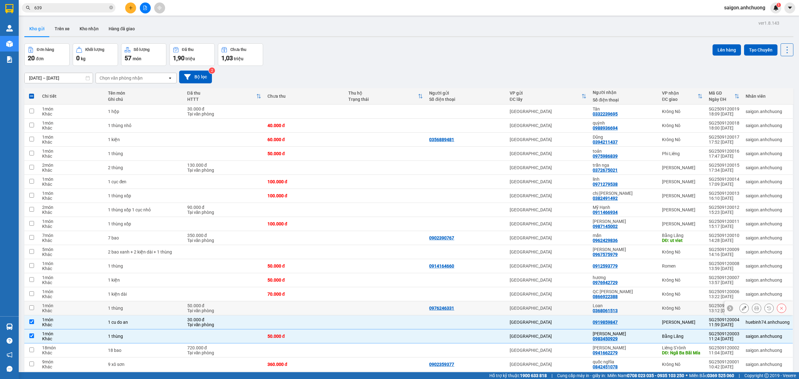
click at [628, 303] on div "Loan 0368061513" at bounding box center [624, 308] width 63 height 10
checkbox input "true"
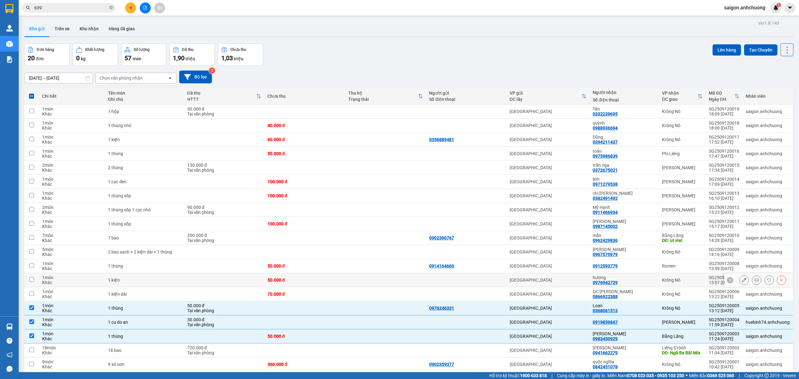
click at [624, 275] on div "hương" at bounding box center [624, 277] width 63 height 5
checkbox input "true"
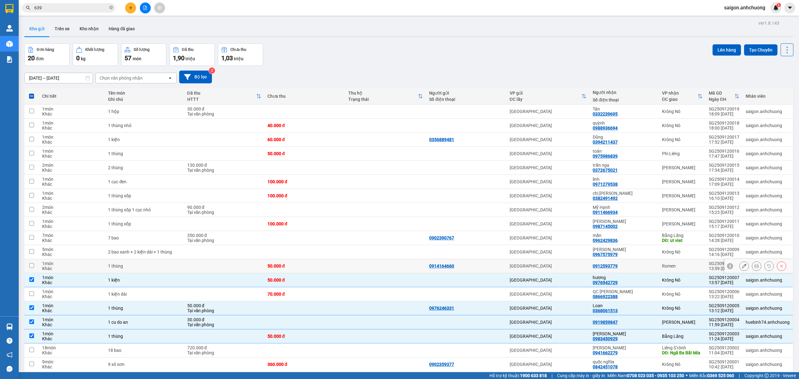
click at [622, 263] on div "0912593779" at bounding box center [624, 265] width 63 height 5
checkbox input "true"
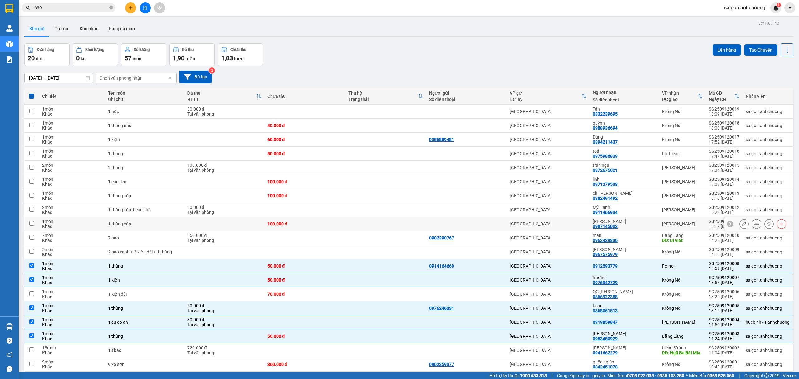
click at [621, 219] on div "[PERSON_NAME] 0987145002" at bounding box center [624, 224] width 63 height 10
checkbox input "true"
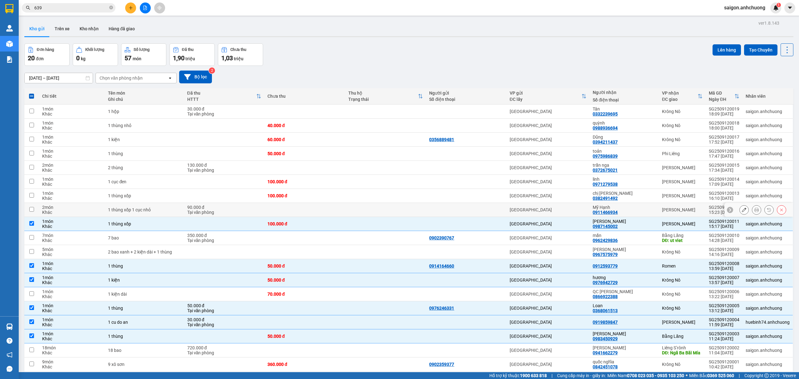
click at [621, 205] on div "Mỹ Hạnh" at bounding box center [624, 207] width 63 height 5
checkbox input "true"
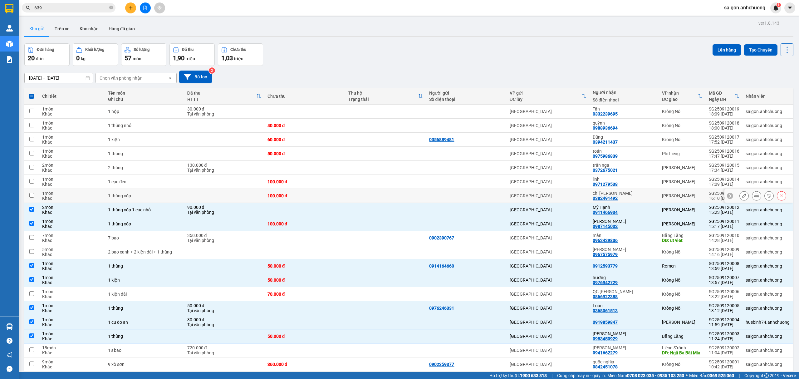
click at [618, 191] on div "chị Thủy 0382491492" at bounding box center [624, 196] width 63 height 10
checkbox input "true"
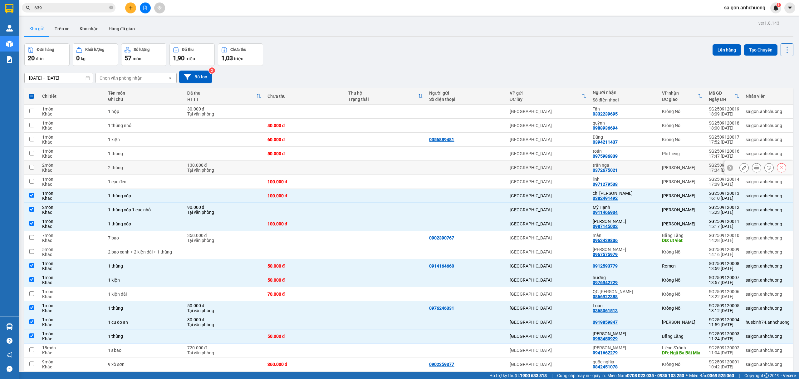
click at [620, 163] on div "trần nga 0372675021" at bounding box center [624, 168] width 63 height 10
checkbox input "true"
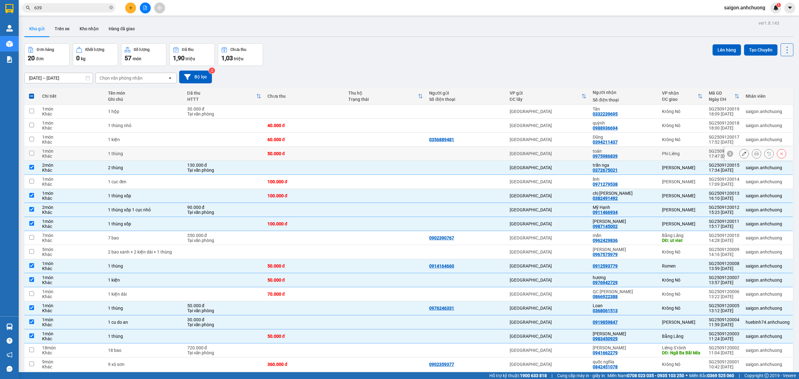
click at [622, 149] on div "toản 0975986839" at bounding box center [624, 154] width 63 height 10
checkbox input "true"
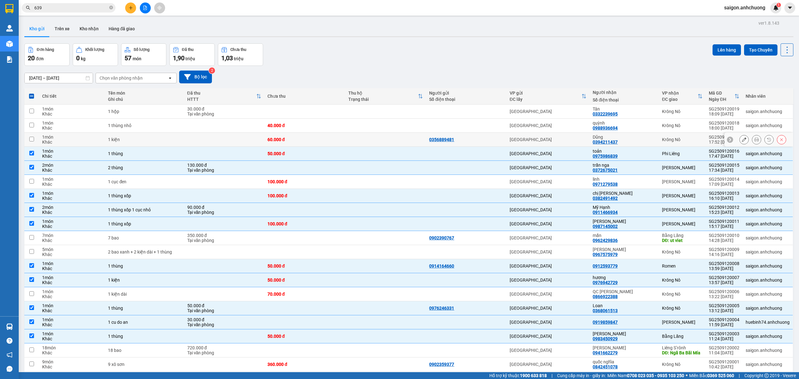
click at [621, 135] on div "Dũng" at bounding box center [624, 137] width 63 height 5
checkbox input "true"
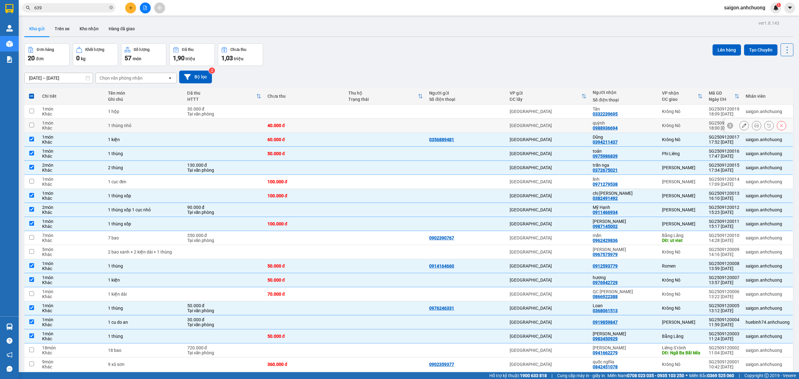
click at [622, 120] on div "quỳnh" at bounding box center [624, 122] width 63 height 5
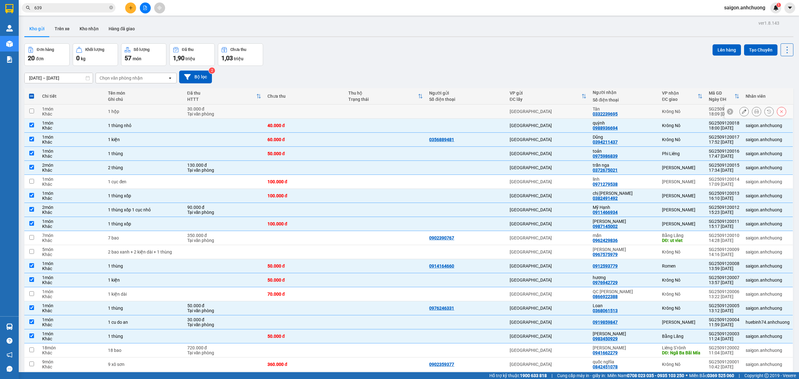
click at [623, 106] on div "Tân 0332239695" at bounding box center [624, 111] width 63 height 10
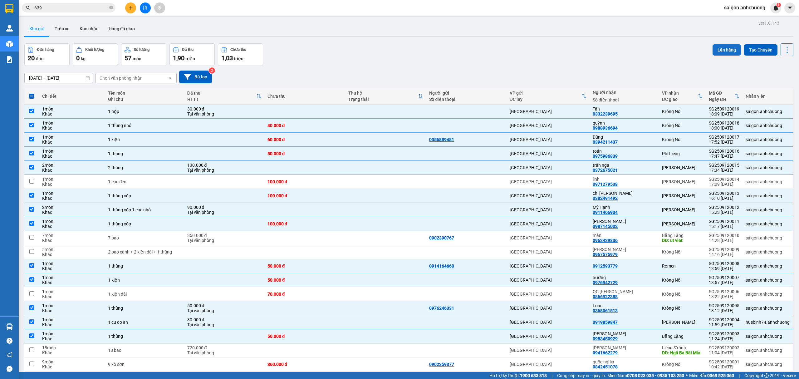
click at [713, 51] on button "Lên hàng" at bounding box center [727, 49] width 28 height 11
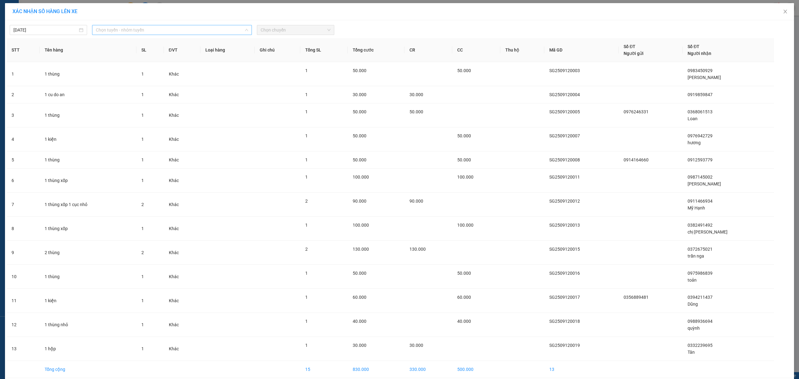
click at [160, 26] on span "Chọn tuyến - nhóm tuyến" at bounding box center [172, 29] width 152 height 9
click at [128, 74] on li "Sài Gòn - [GEOGRAPHIC_DATA]" at bounding box center [171, 73] width 159 height 10
click at [282, 31] on span "Chọn chuyến" at bounding box center [296, 29] width 70 height 9
click at [278, 74] on div "19:00" at bounding box center [282, 72] width 49 height 7
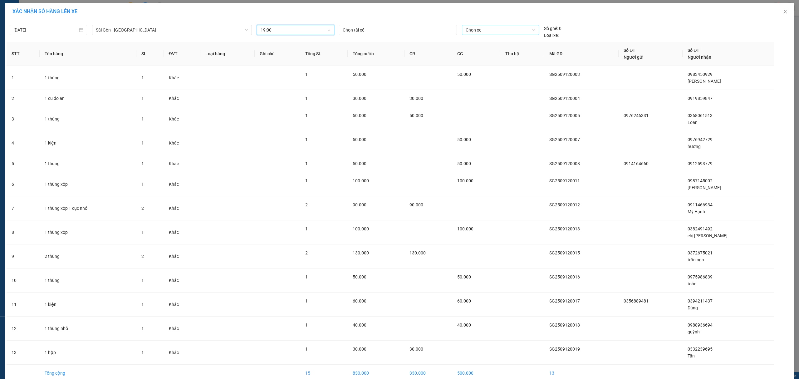
click at [485, 32] on span "Chọn xe" at bounding box center [501, 29] width 70 height 9
click at [501, 49] on div "50H-801.55" at bounding box center [496, 52] width 69 height 7
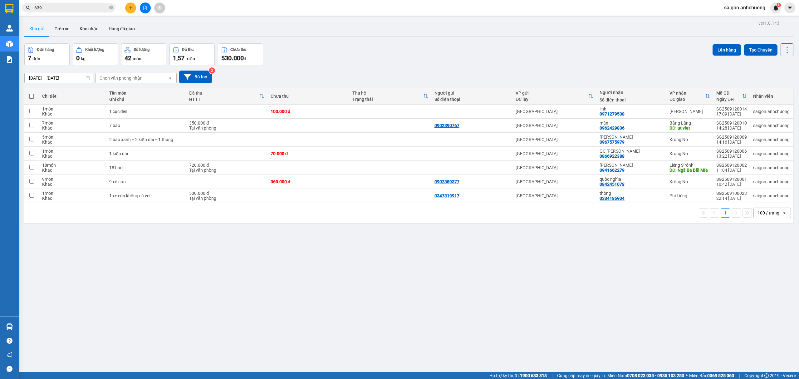
click at [106, 3] on span "639" at bounding box center [69, 7] width 94 height 9
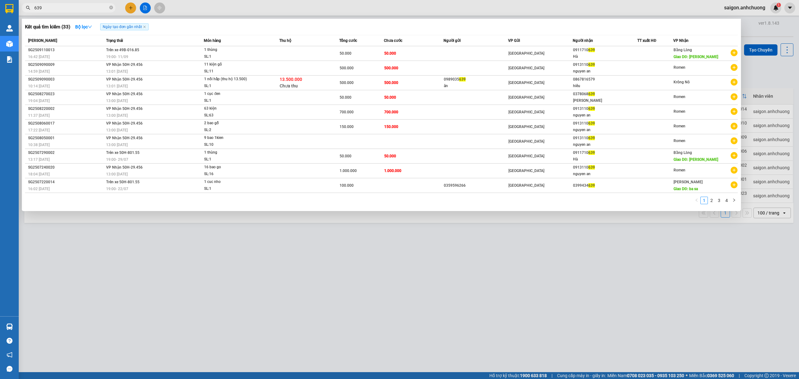
click at [100, 5] on input "639" at bounding box center [71, 7] width 74 height 7
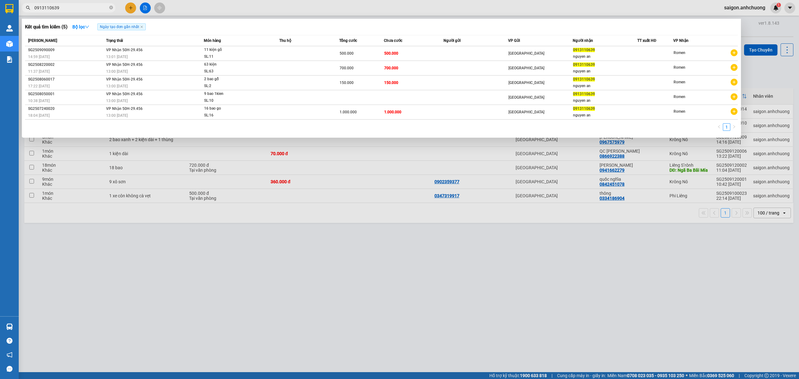
click at [512, 308] on div at bounding box center [399, 189] width 799 height 379
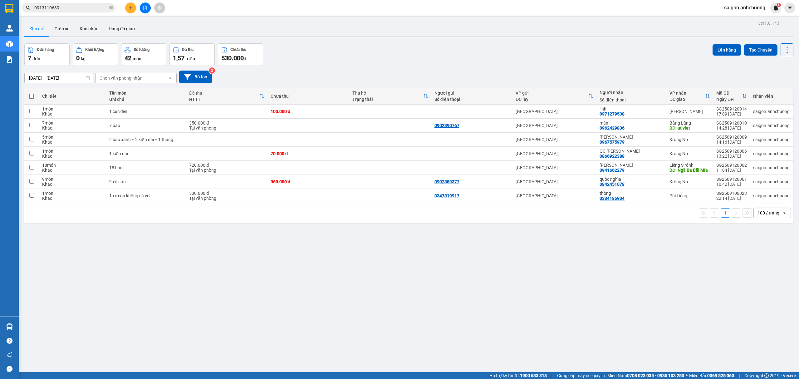
click at [142, 10] on button at bounding box center [145, 7] width 11 height 11
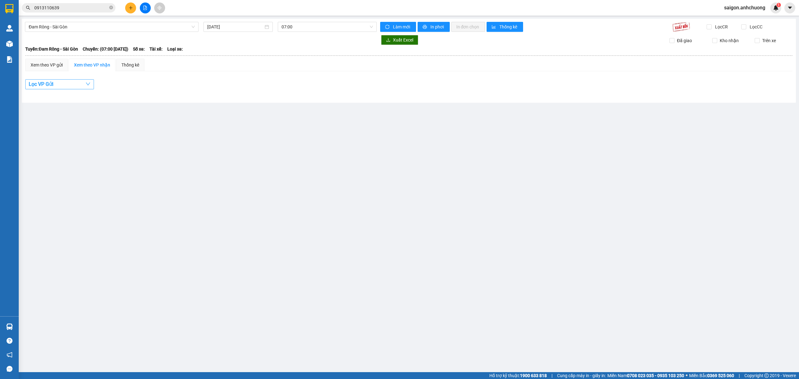
click at [69, 87] on button "Lọc VP Gửi" at bounding box center [59, 84] width 69 height 10
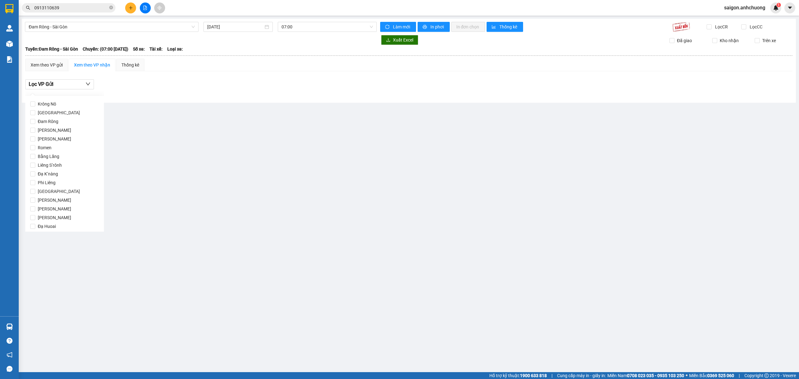
click at [214, 82] on div "Lọc VP Gửi" at bounding box center [408, 84] width 767 height 10
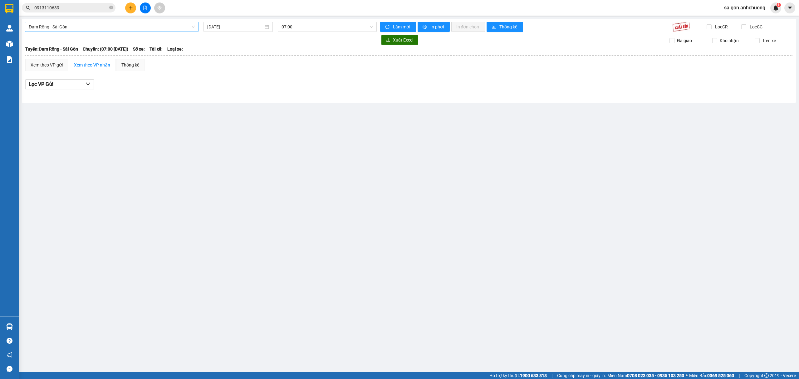
click at [123, 31] on span "Đam Rông - Sài Gòn" at bounding box center [112, 26] width 166 height 9
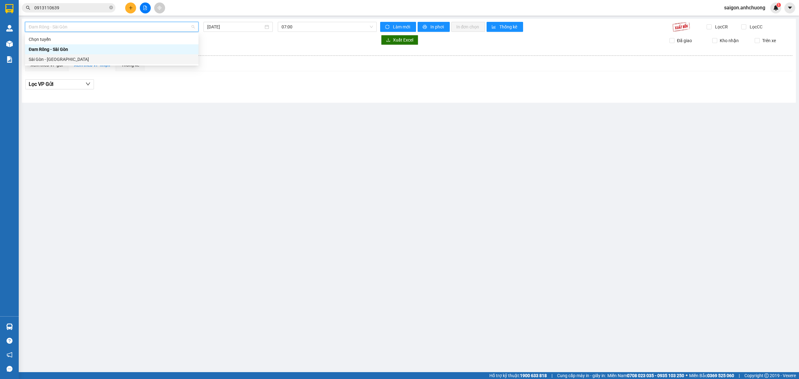
click at [80, 60] on div "Sài Gòn - [GEOGRAPHIC_DATA]" at bounding box center [112, 59] width 166 height 7
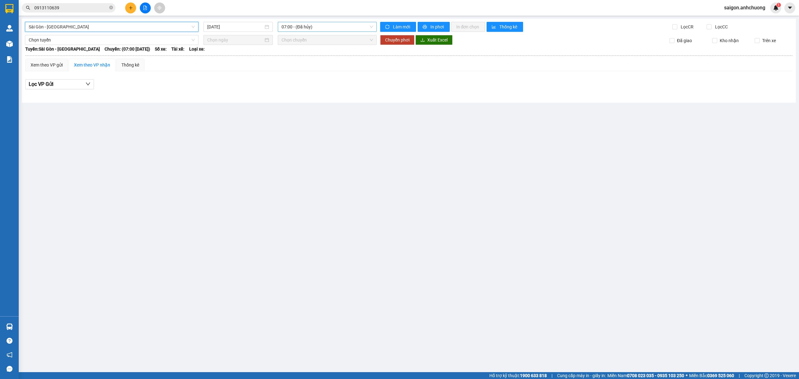
click at [310, 27] on span "07:00 - (Đã hủy)" at bounding box center [328, 26] width 92 height 9
click at [295, 71] on div "19:00 - 50H-801.55" at bounding box center [306, 69] width 49 height 7
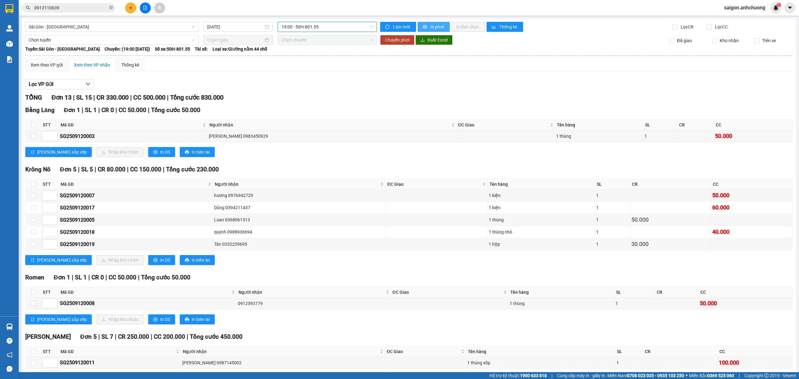
click at [437, 27] on span "In phơi" at bounding box center [437, 26] width 14 height 7
